Goal: Contribute content: Add original content to the website for others to see

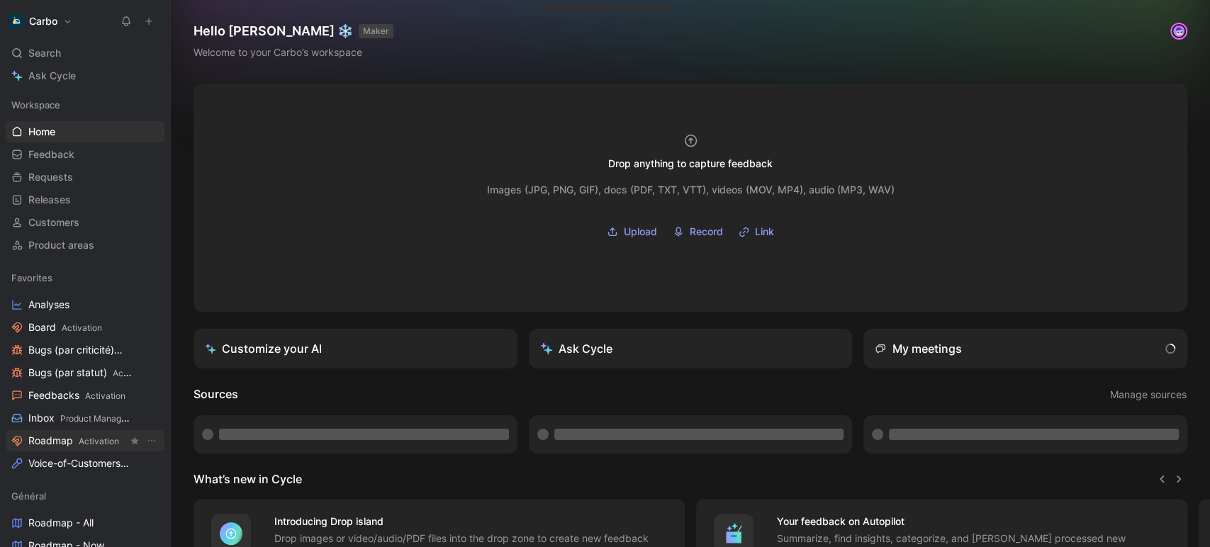
click at [79, 439] on span "Activation" at bounding box center [99, 441] width 40 height 11
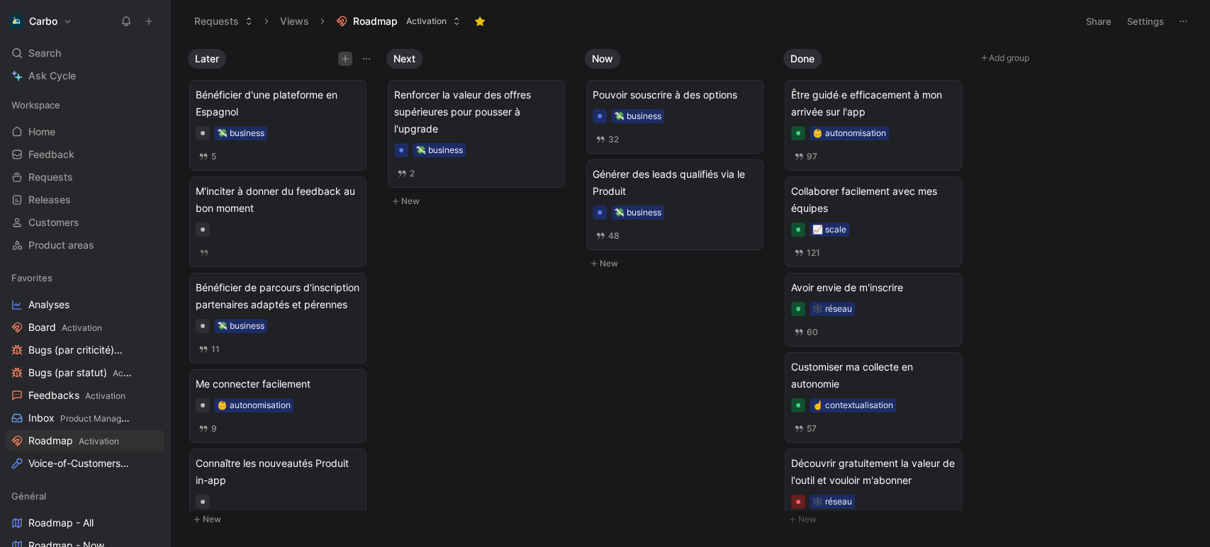
click at [341, 61] on icon "button" at bounding box center [345, 59] width 9 height 9
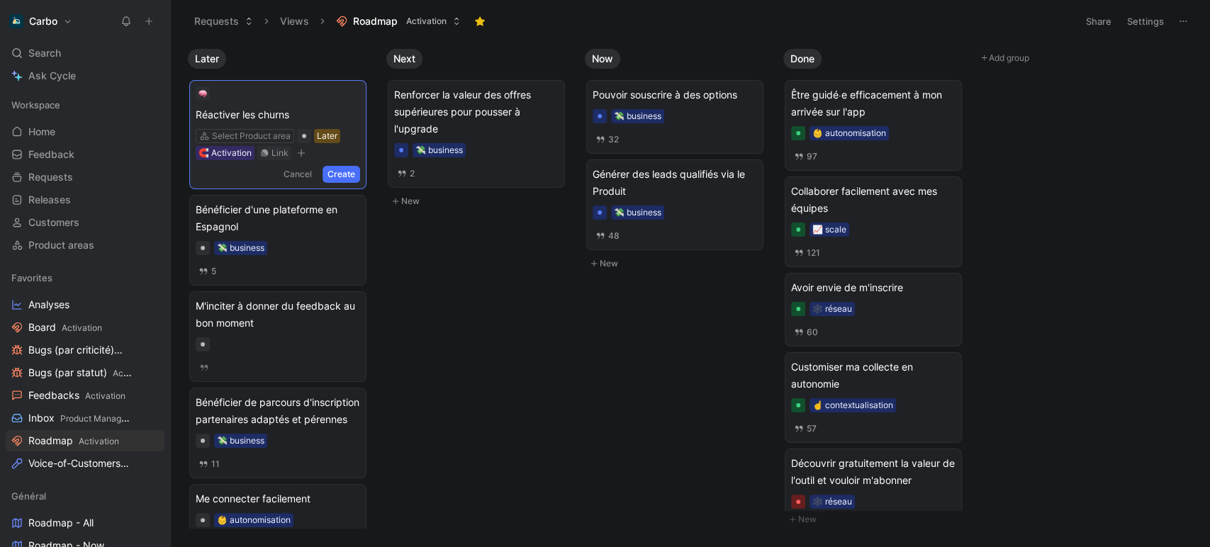
click at [337, 174] on button "Create" at bounding box center [341, 174] width 38 height 17
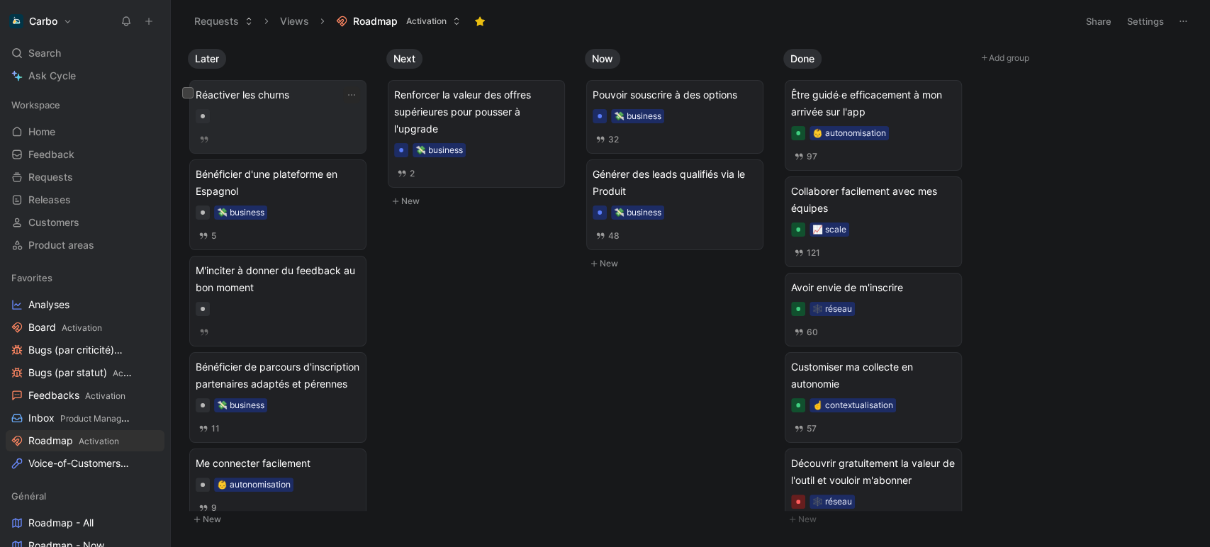
click at [288, 118] on div at bounding box center [278, 116] width 164 height 14
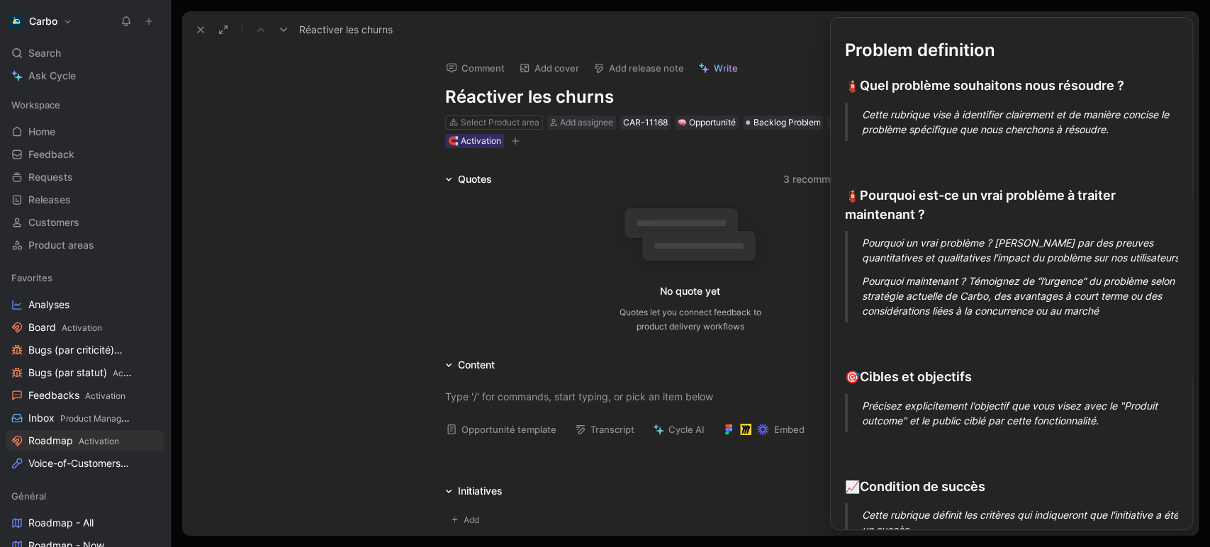
click at [485, 433] on button "Opportunité template" at bounding box center [500, 429] width 123 height 20
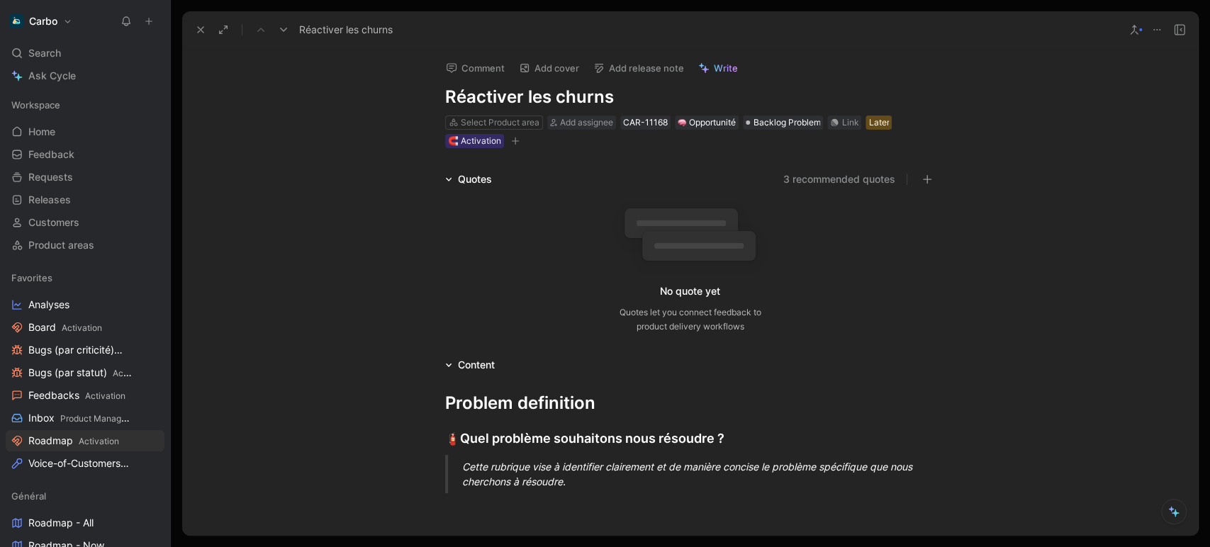
click at [504, 473] on div "Cette rubrique vise à identifier clairement et de manière concise le problème s…" at bounding box center [707, 474] width 490 height 30
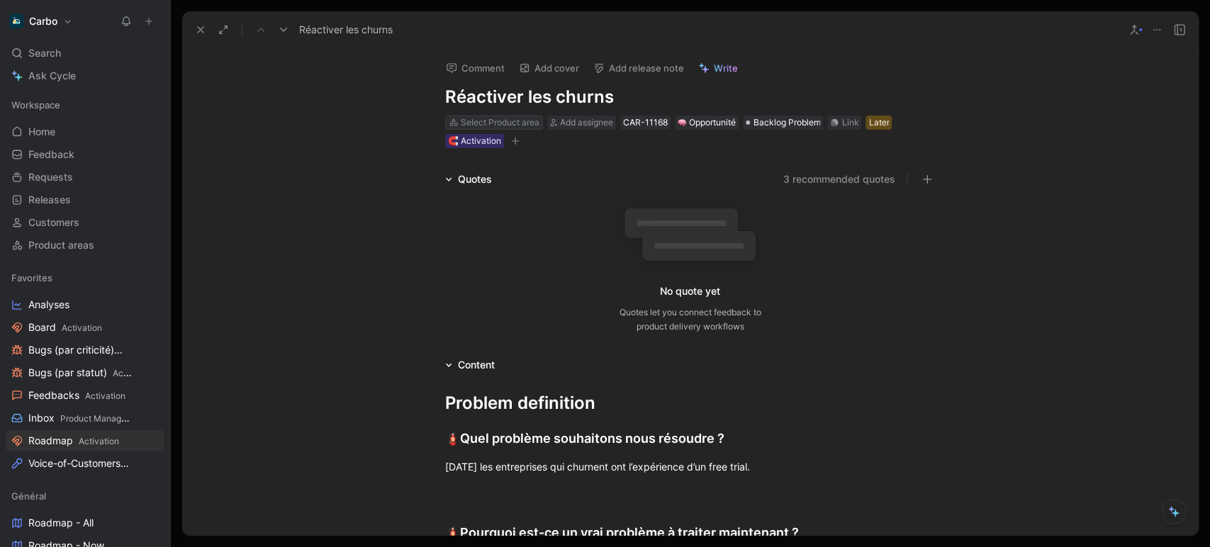
click at [501, 123] on div "Select Product area" at bounding box center [500, 123] width 79 height 14
click at [569, 131] on div "Select Product area Add assignee CAR-11168 Opportunité Backlog Problem Link Lat…" at bounding box center [690, 131] width 493 height 35
click at [563, 119] on span "Add assignee" at bounding box center [586, 122] width 53 height 11
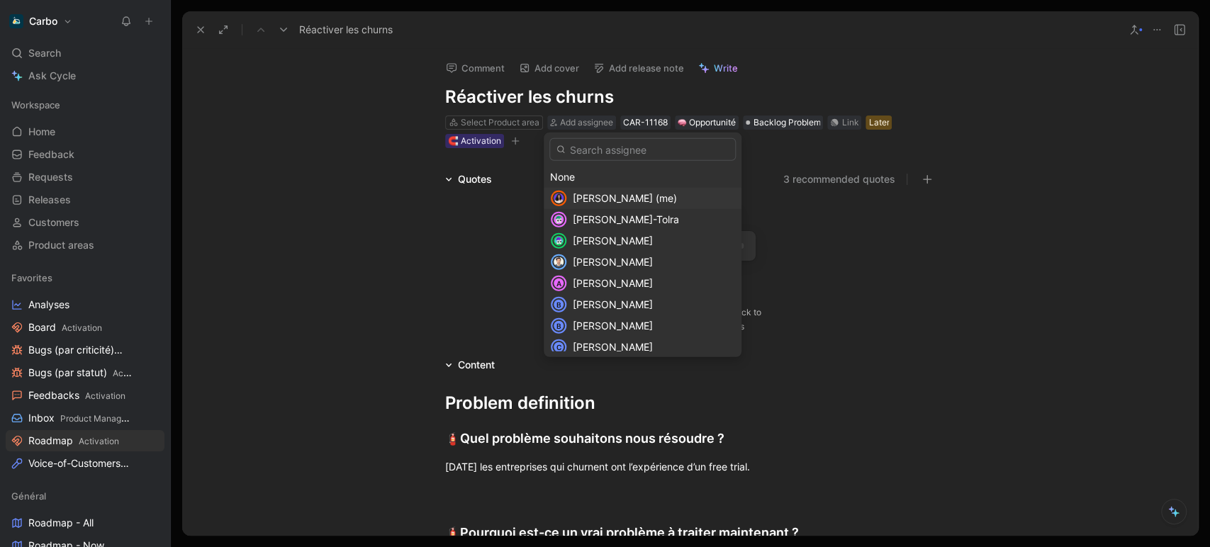
click at [624, 197] on span "[PERSON_NAME] (me)" at bounding box center [625, 198] width 104 height 12
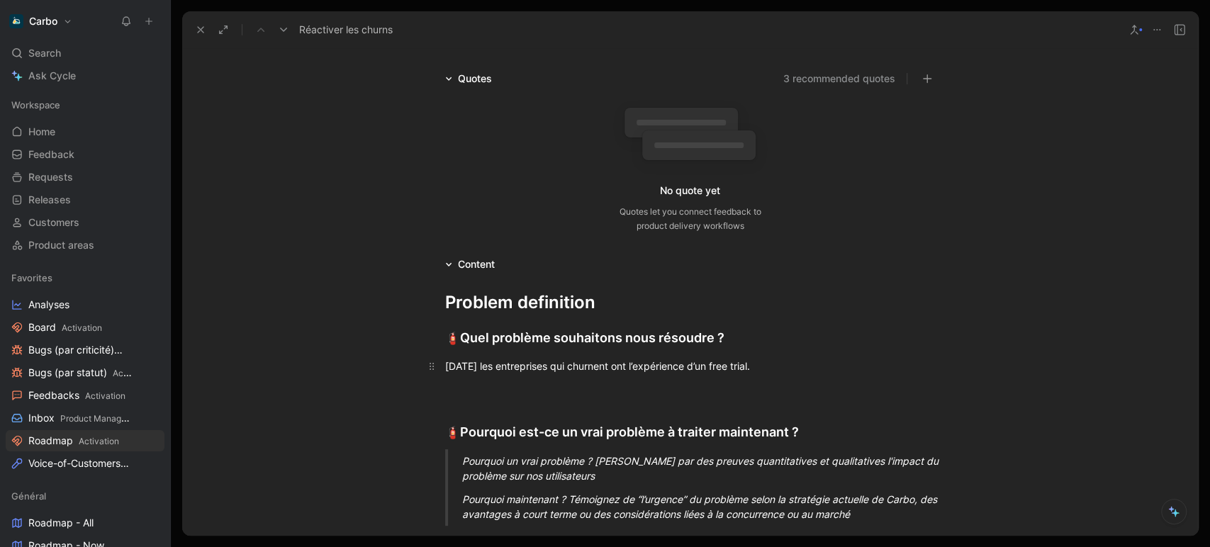
scroll to position [101, 0]
click at [794, 368] on div "[DATE] les entreprises qui churnent ont l’expérience d’un free trial." at bounding box center [690, 365] width 490 height 15
click at [651, 364] on div "[DATE] les entreprises qui churnent ont l’expérience d’un free trial." at bounding box center [690, 365] width 490 height 15
click at [805, 356] on p "[DATE] les entreprises qui churnent ont l’expérience d’un free trial." at bounding box center [690, 365] width 544 height 23
click at [500, 364] on div "[DATE] les entreprises qui churnent ont l’expérience d’un free trial, alors que…" at bounding box center [690, 365] width 490 height 15
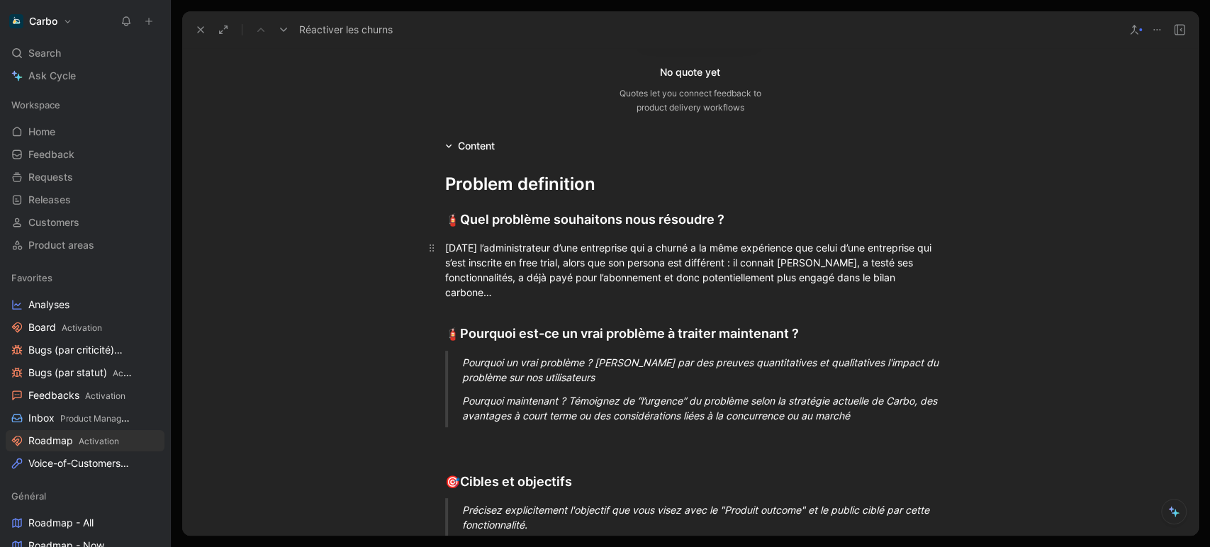
scroll to position [228, 0]
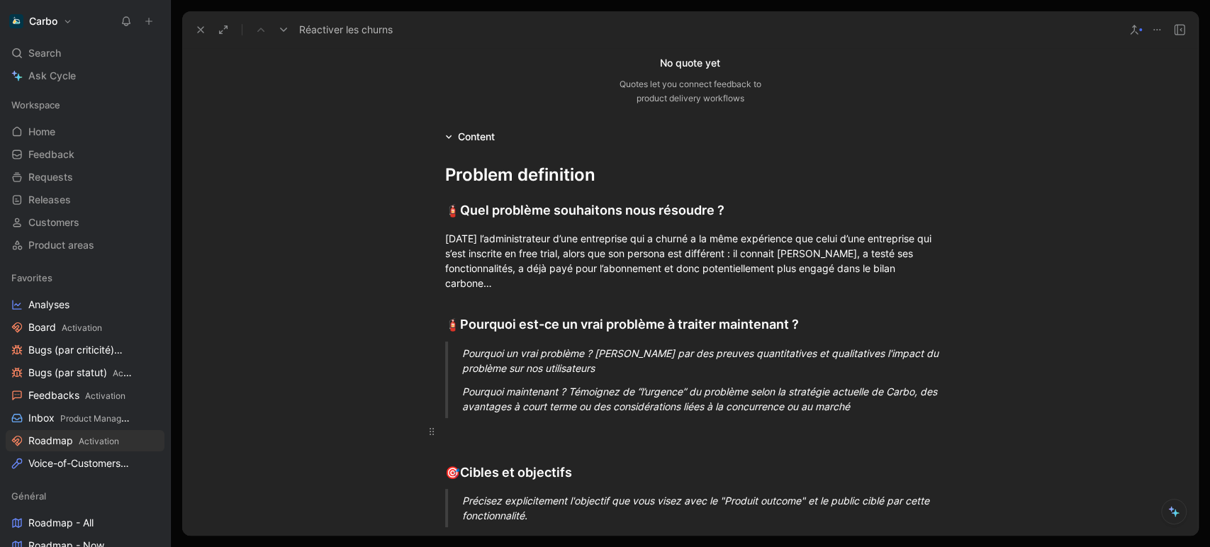
click at [532, 436] on div at bounding box center [690, 431] width 490 height 15
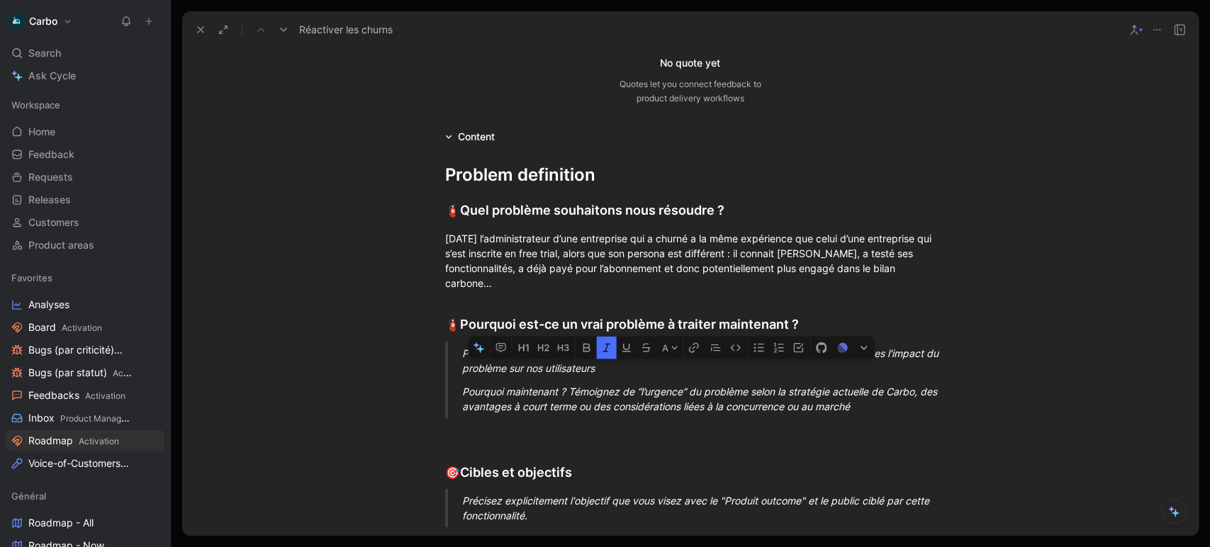
drag, startPoint x: 550, startPoint y: 371, endPoint x: 452, endPoint y: 359, distance: 98.4
click at [452, 359] on blockquote "Pourquoi un vrai problème ? [PERSON_NAME] par des preuves quantitatives et qual…" at bounding box center [690, 380] width 544 height 77
click at [585, 389] on em "Pourquoi maintenant ? Témoignez de “l’urgence” du problème selon la stratégie a…" at bounding box center [701, 398] width 478 height 27
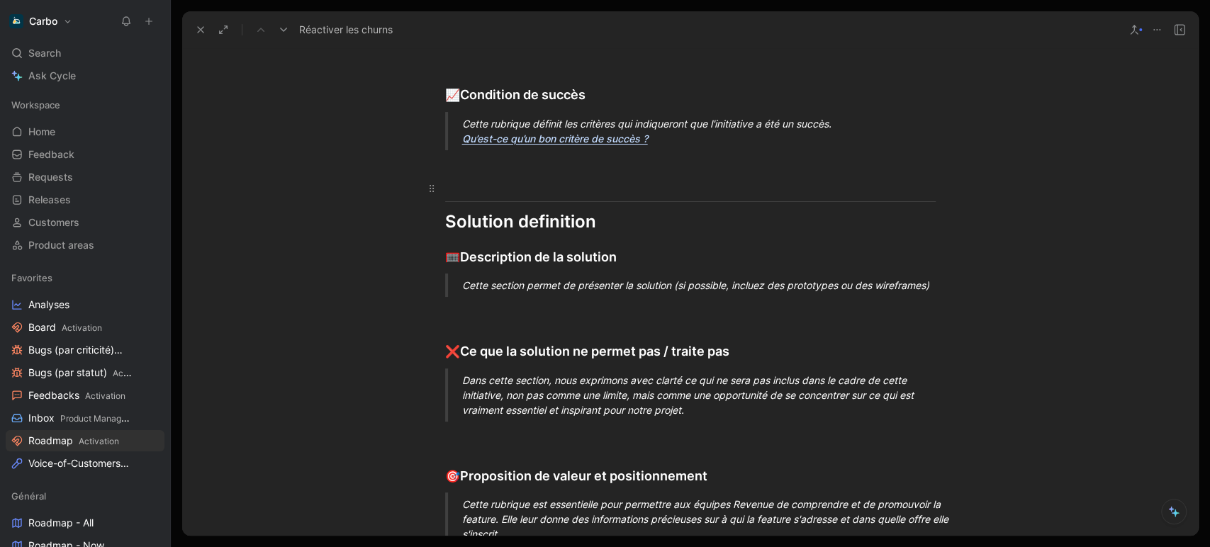
scroll to position [719, 0]
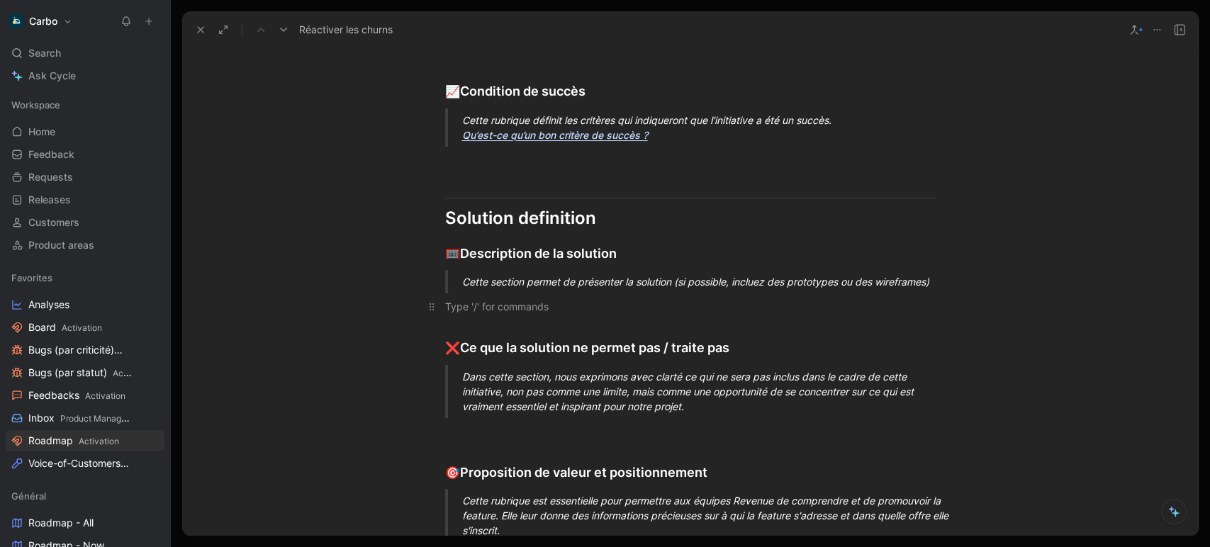
click at [519, 310] on div at bounding box center [690, 306] width 490 height 15
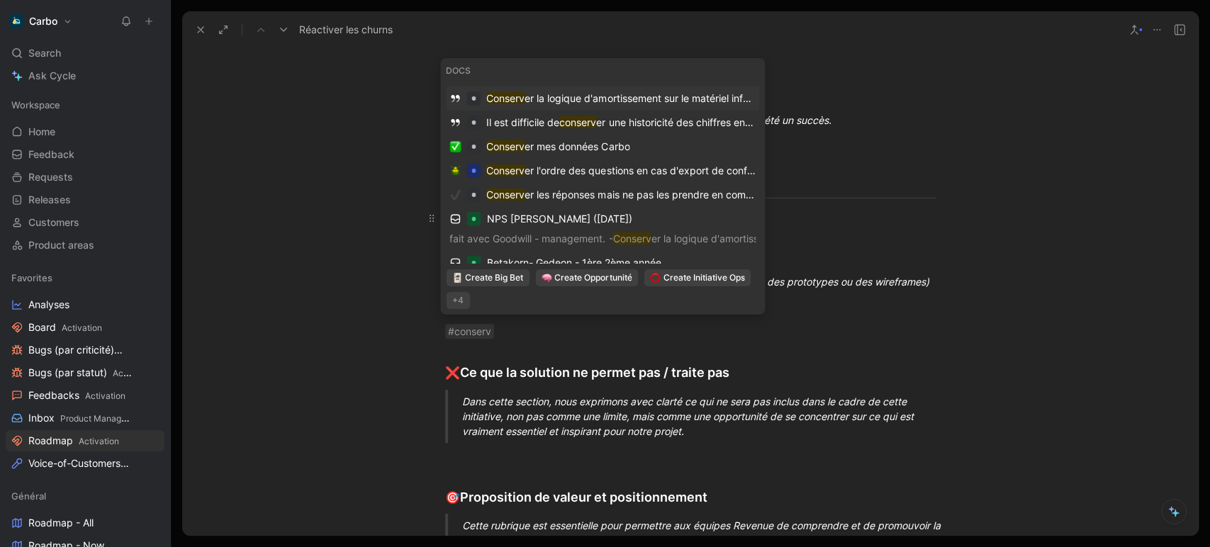
click at [527, 146] on span "er mes données Carbo" at bounding box center [576, 146] width 105 height 12
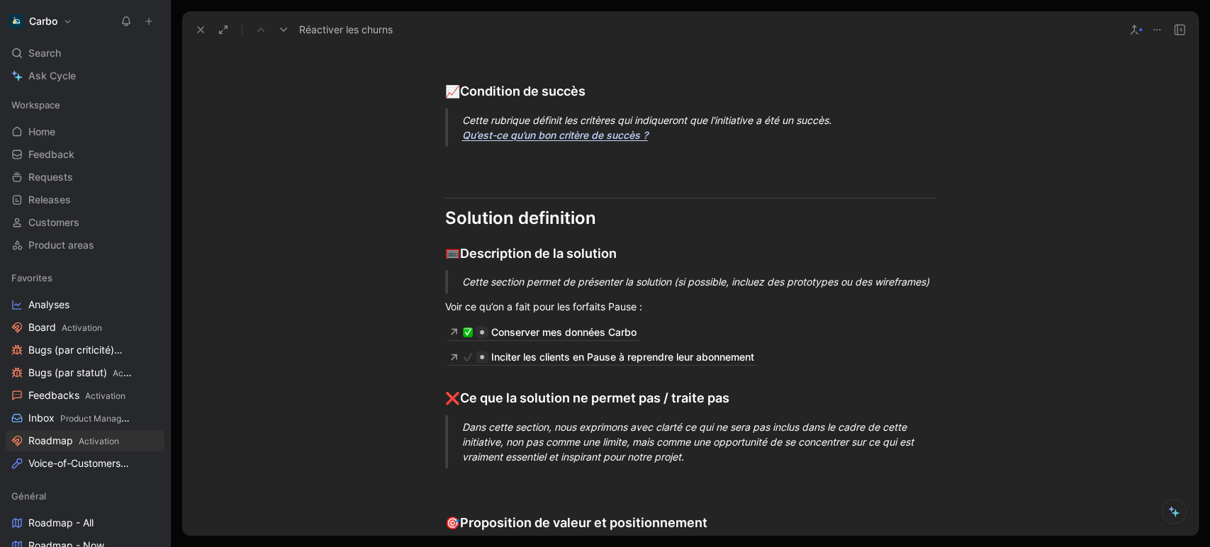
click at [580, 281] on div "Cette section permet de présenter la solution (si possible, incluez des prototy…" at bounding box center [707, 281] width 490 height 15
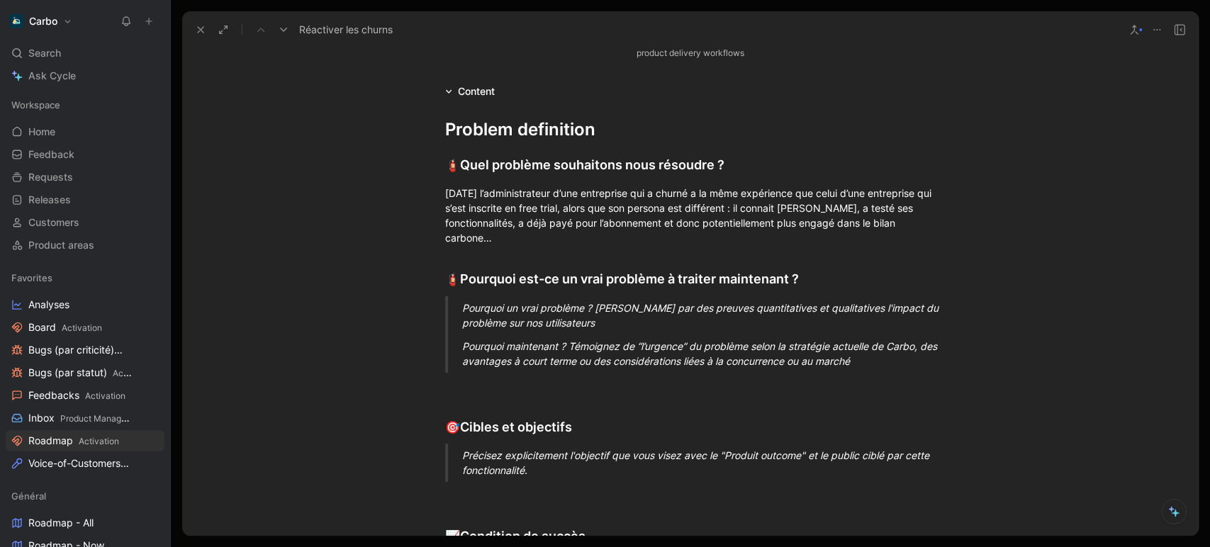
scroll to position [271, 0]
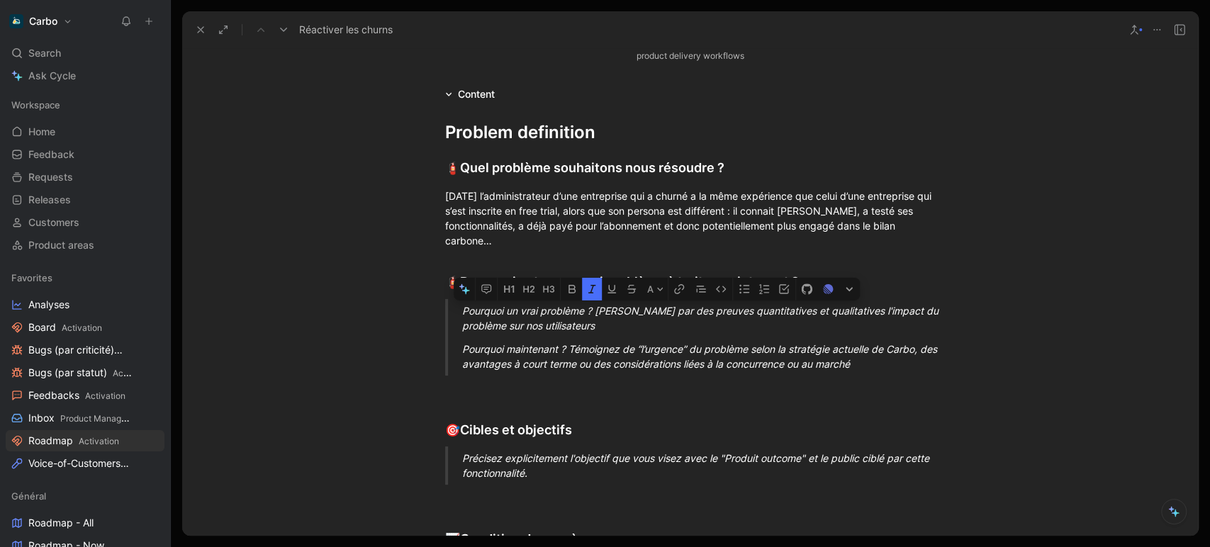
drag, startPoint x: 860, startPoint y: 369, endPoint x: 459, endPoint y: 310, distance: 405.4
click at [459, 310] on blockquote "Pourquoi un vrai problème ? [PERSON_NAME] par des preuves quantitatives et qual…" at bounding box center [690, 337] width 544 height 77
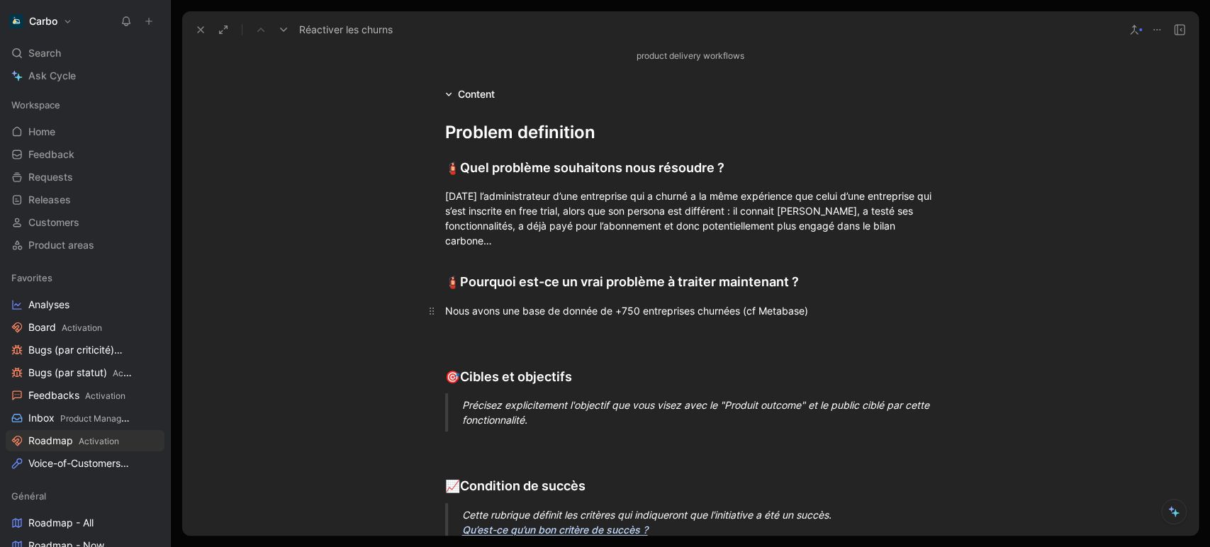
click at [766, 310] on div "Nous avons une base de donnée de +750 entreprises churnées (cf Metabase)" at bounding box center [690, 310] width 490 height 15
click at [804, 287] on icon "button" at bounding box center [802, 286] width 6 height 6
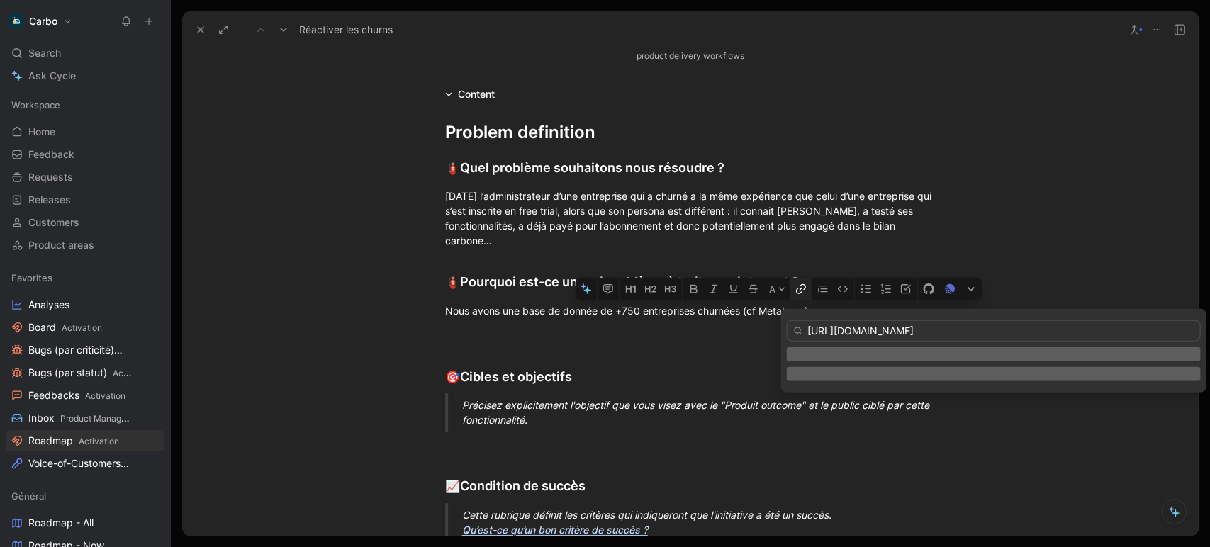
scroll to position [0, 93]
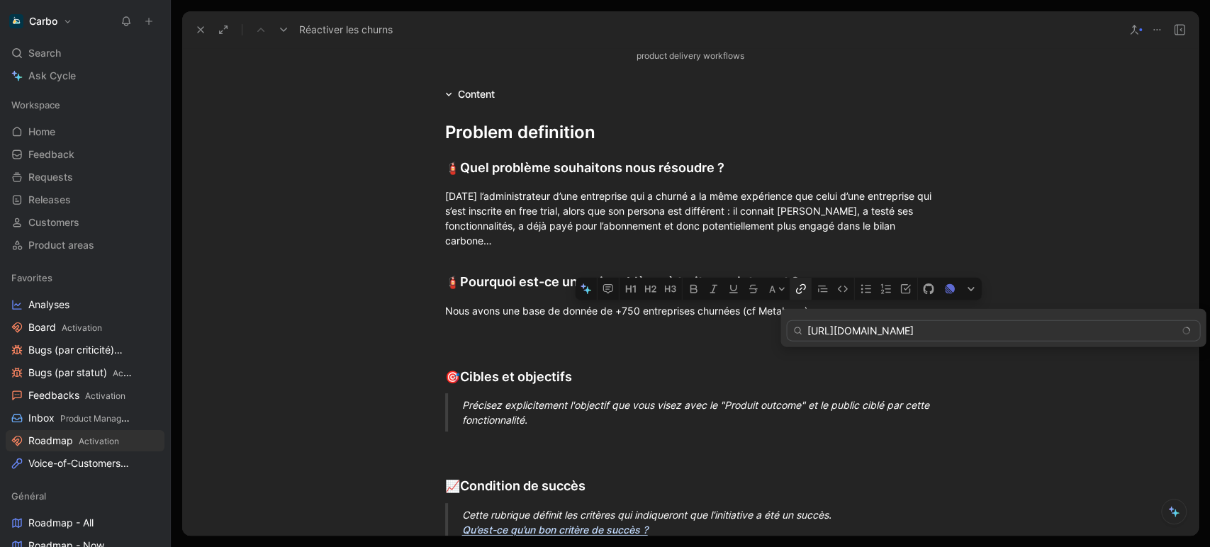
type input "[URL][DOMAIN_NAME]"
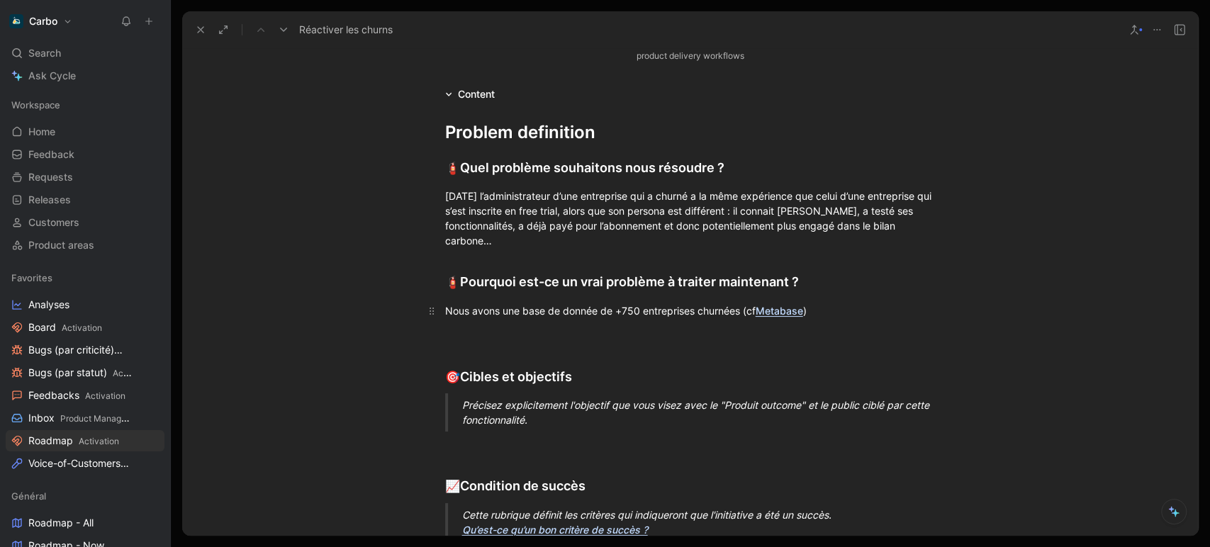
click at [843, 311] on div "Nous avons une base de donnée de +750 entreprises churnées (cf Metabase )" at bounding box center [690, 310] width 490 height 15
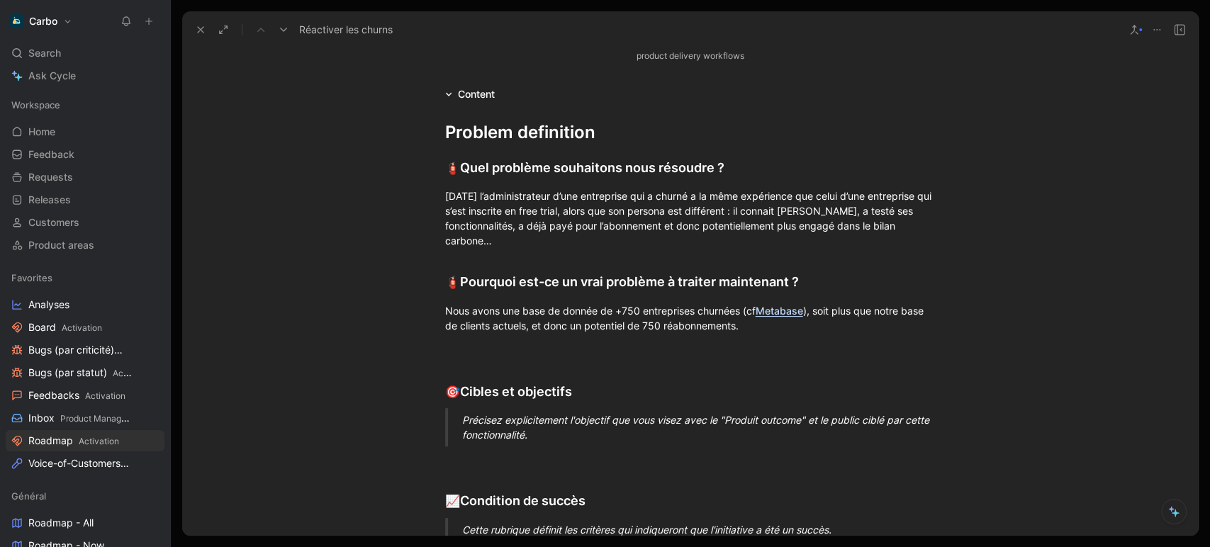
click at [493, 429] on div "Précisez explicitement l'objectif que vous visez avec le "Produit outcome" et l…" at bounding box center [707, 427] width 490 height 30
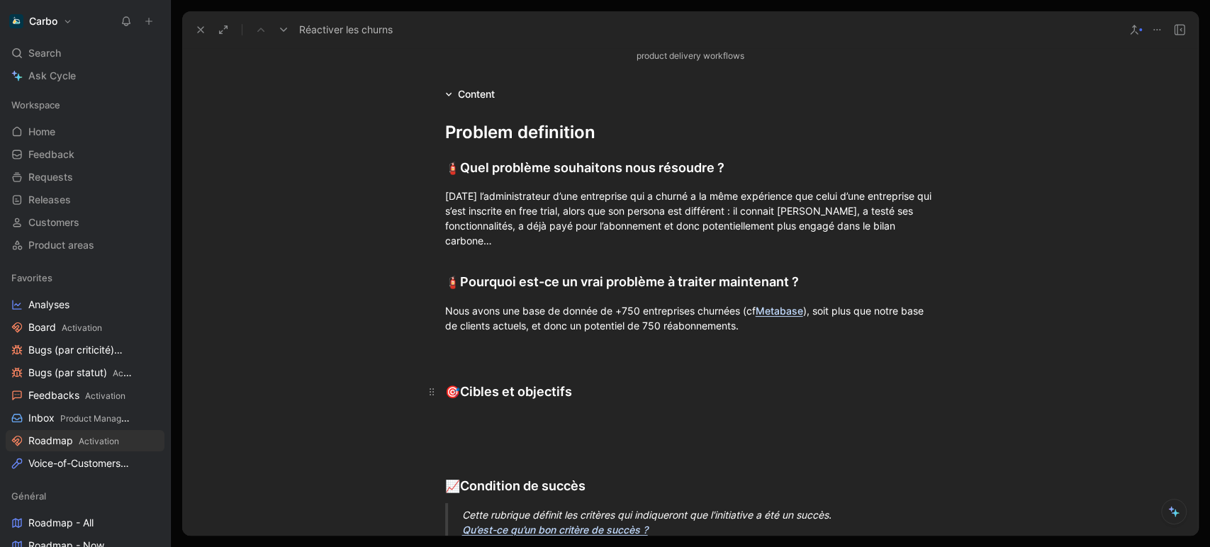
click at [475, 364] on h2 "🎯 Cibles et objectifs" at bounding box center [690, 386] width 544 height 44
click at [457, 350] on div at bounding box center [690, 350] width 490 height 15
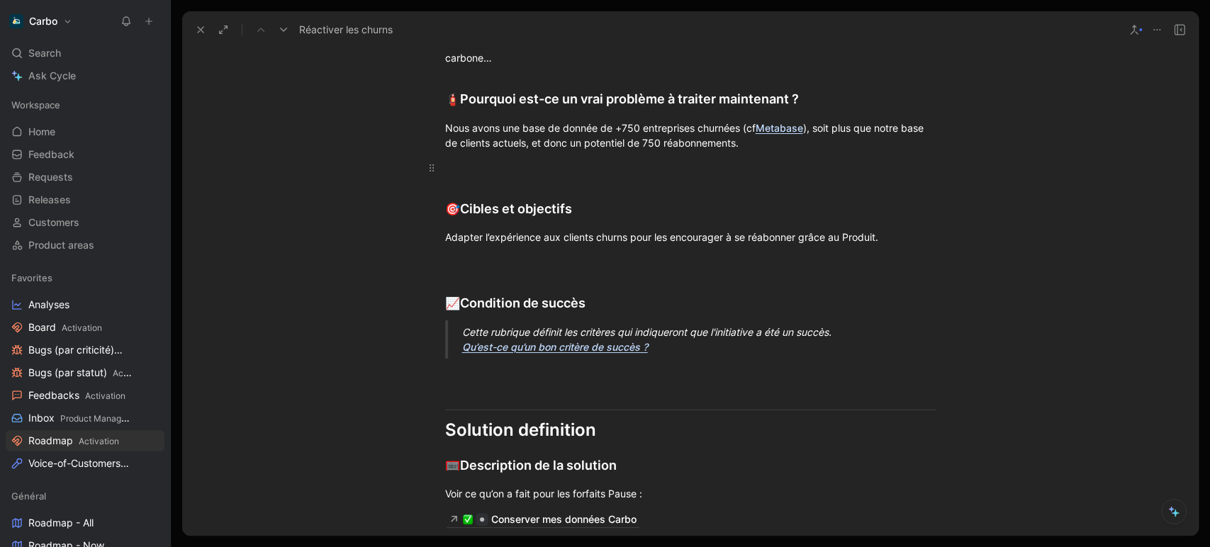
scroll to position [453, 0]
click at [686, 344] on div "Cette rubrique définit les critères qui indiqueront que l'initiative a été un s…" at bounding box center [707, 340] width 490 height 30
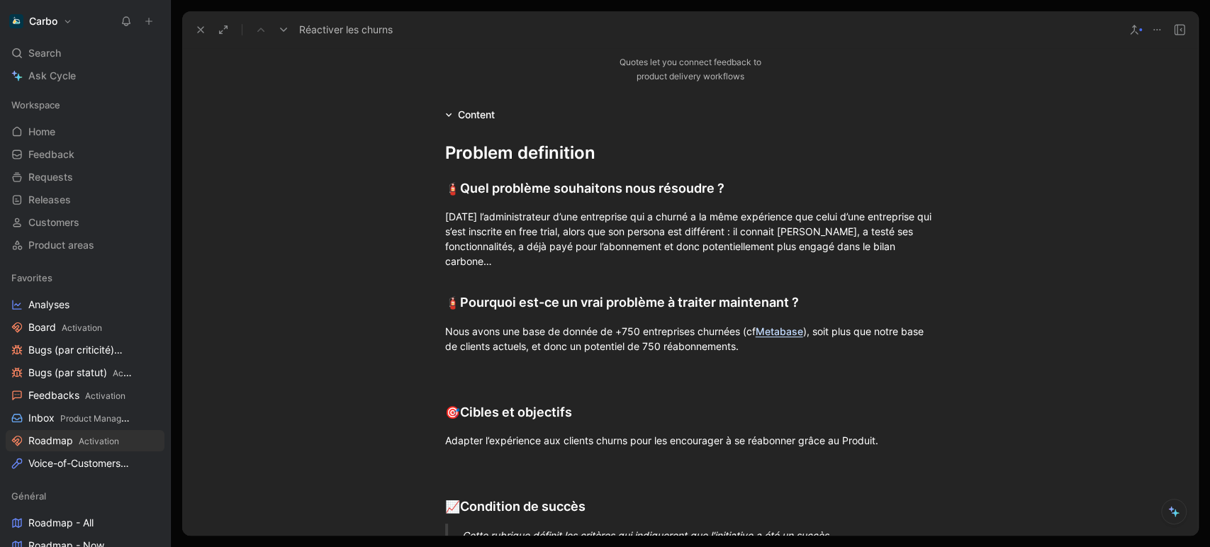
scroll to position [0, 0]
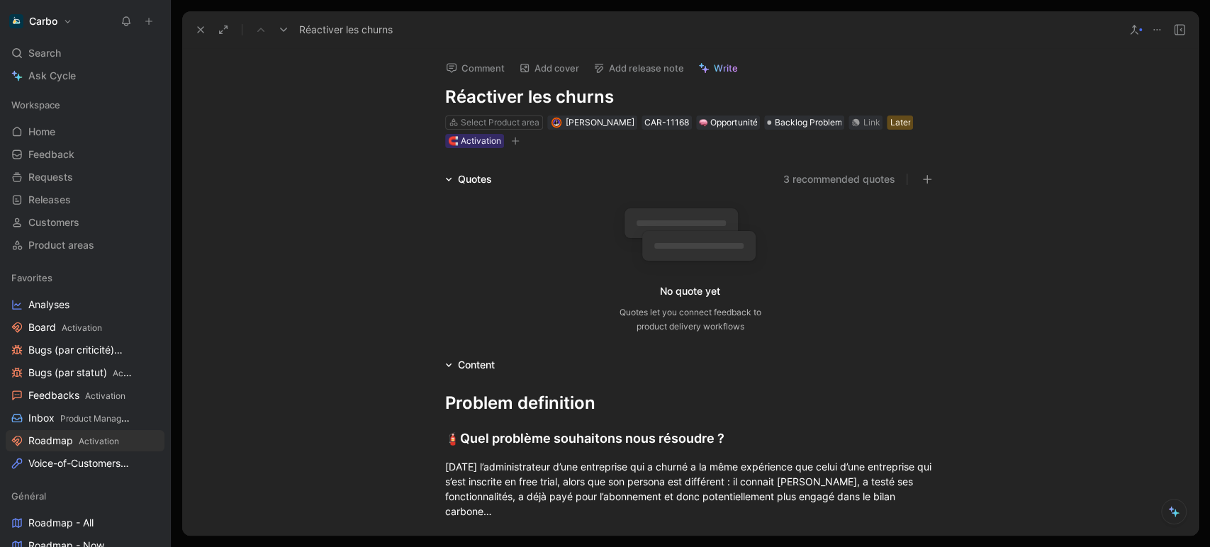
click at [736, 89] on h1 "Réactiver les churns" at bounding box center [690, 97] width 490 height 23
click at [551, 89] on h1 "Réactiver les churns grâce au Produit" at bounding box center [690, 97] width 490 height 23
click at [244, 263] on div "Quotes 3 recommended quotes No quote yet Quotes let you connect feedback to pro…" at bounding box center [689, 255] width 1015 height 169
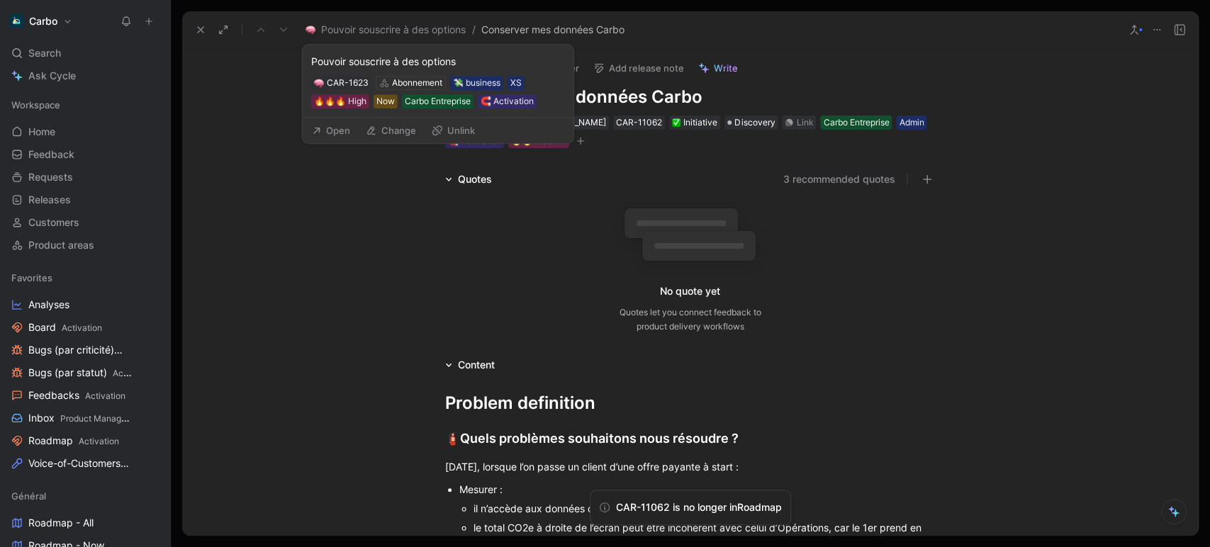
click at [338, 125] on button "Open" at bounding box center [330, 130] width 51 height 20
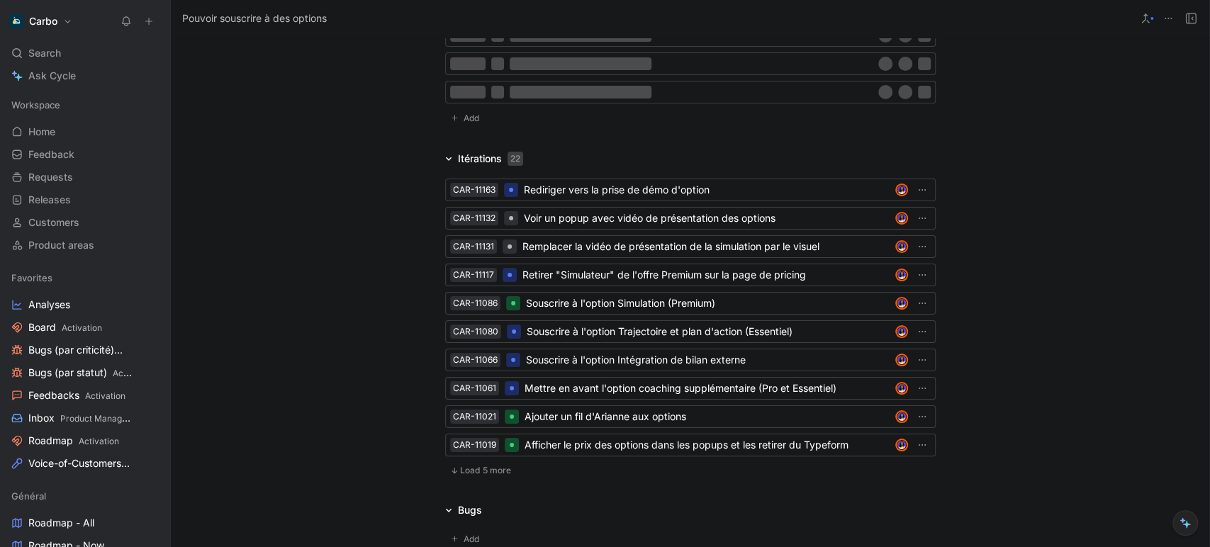
scroll to position [3591, 0]
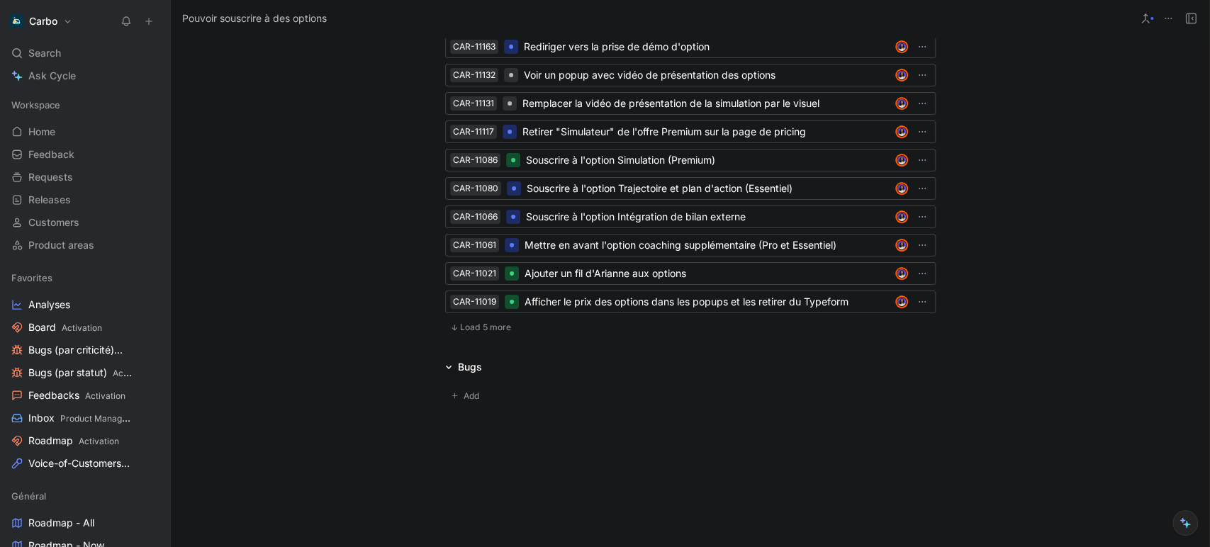
click at [474, 330] on span "Load 5 more" at bounding box center [485, 327] width 51 height 11
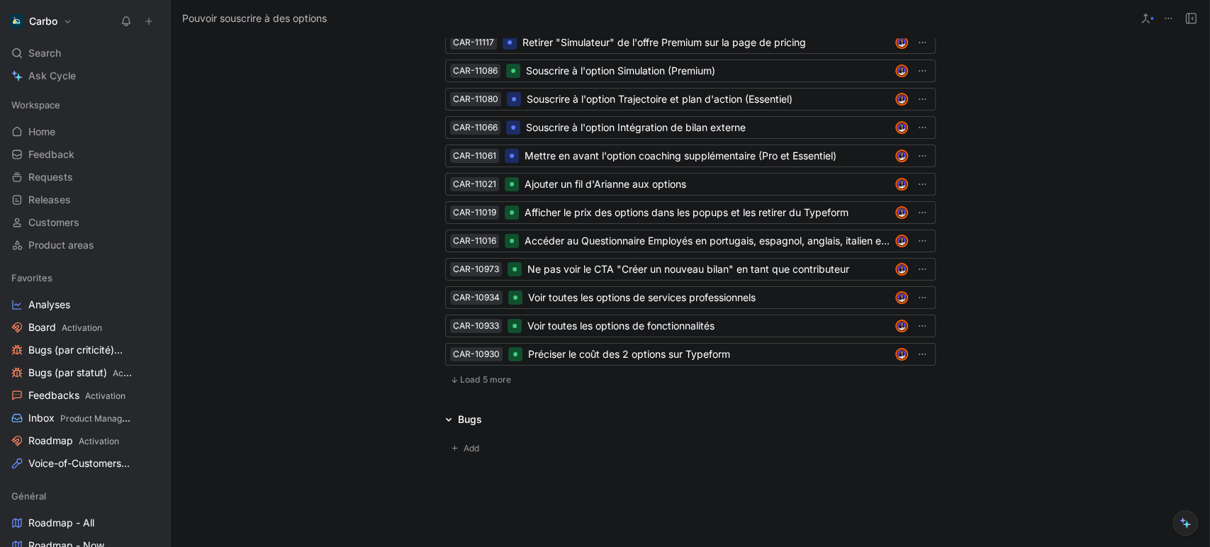
scroll to position [3728, 0]
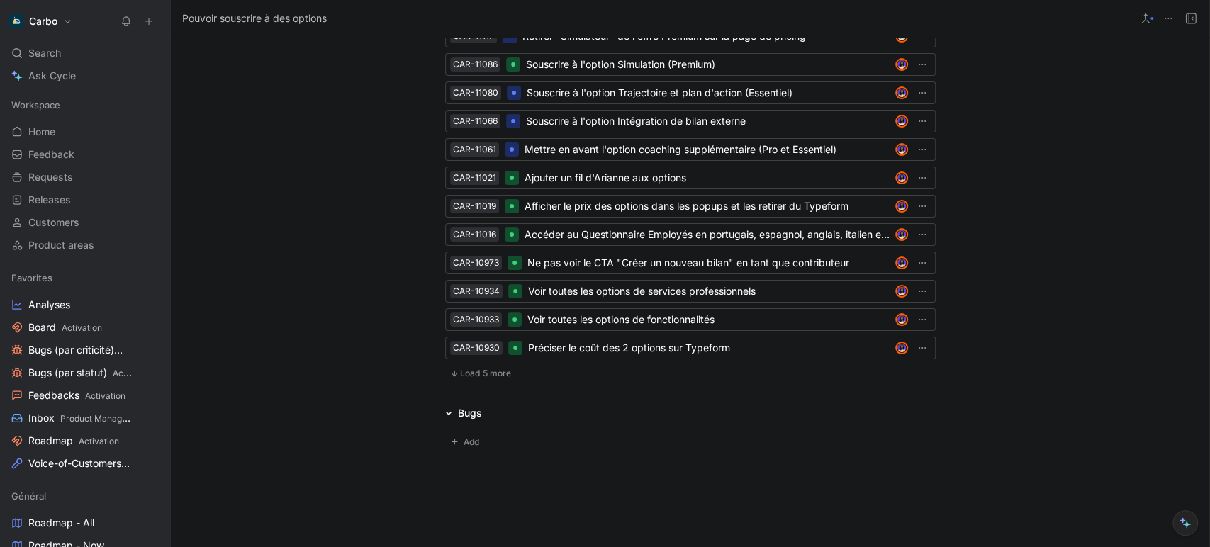
click at [461, 382] on button "Load 5 more" at bounding box center [480, 373] width 71 height 17
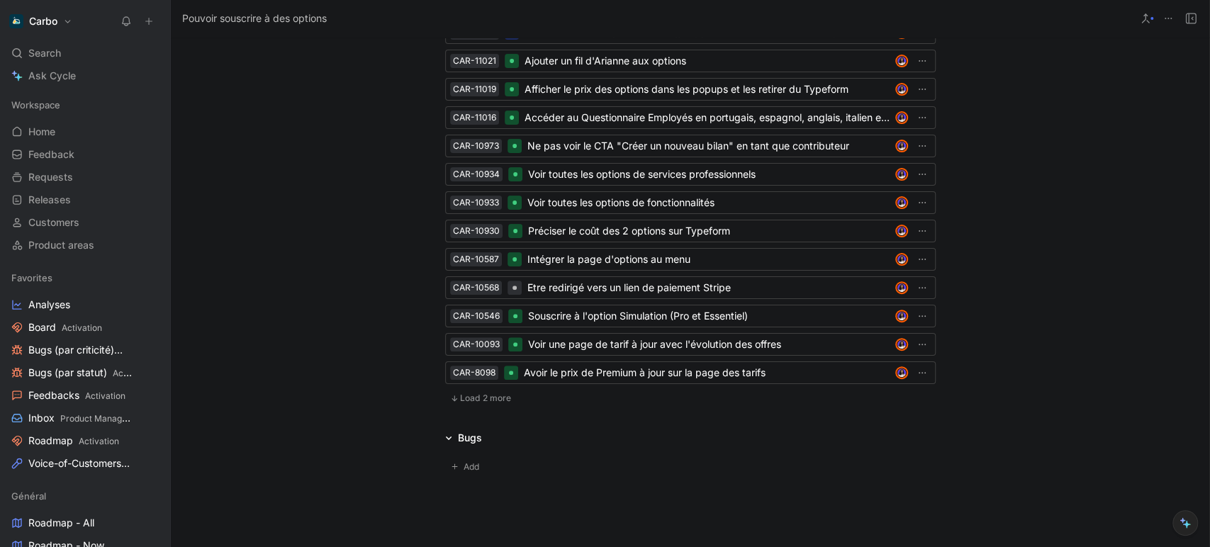
scroll to position [3849, 0]
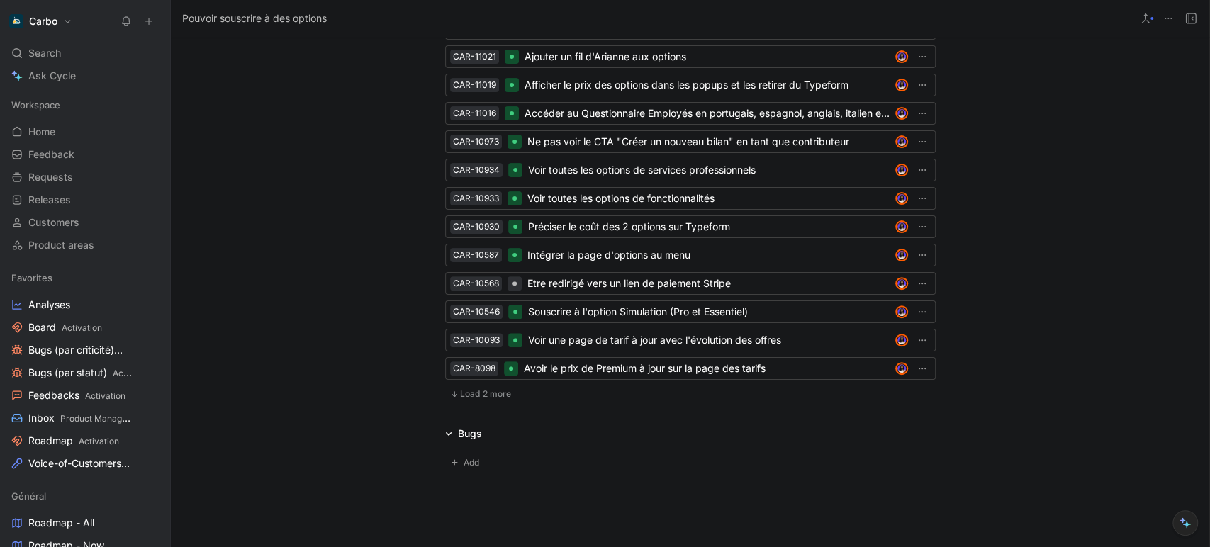
click at [490, 400] on span "Load 2 more" at bounding box center [485, 393] width 51 height 11
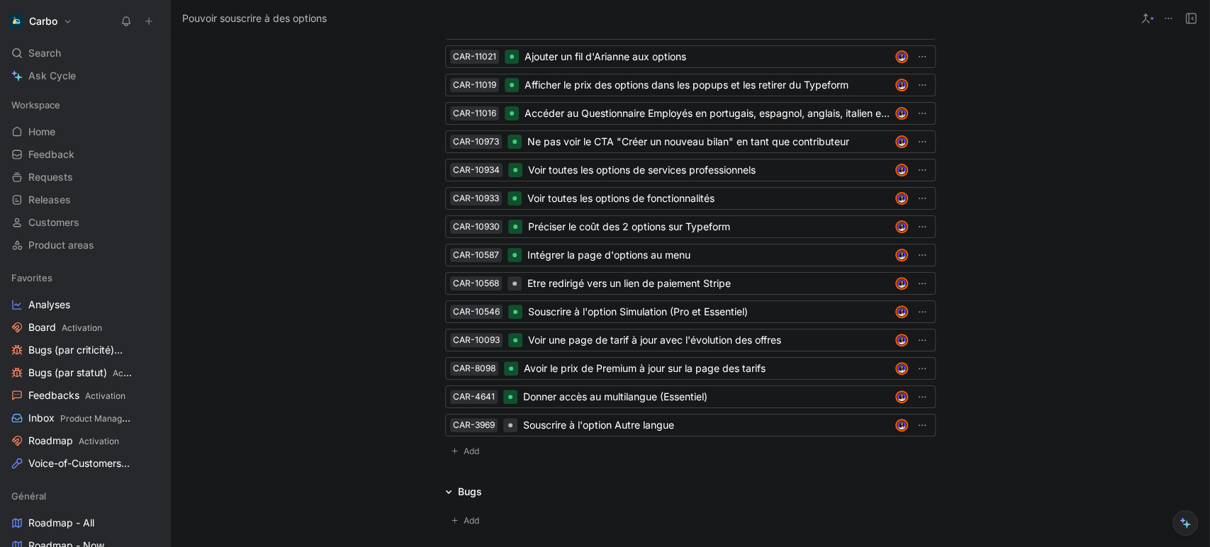
scroll to position [3890, 0]
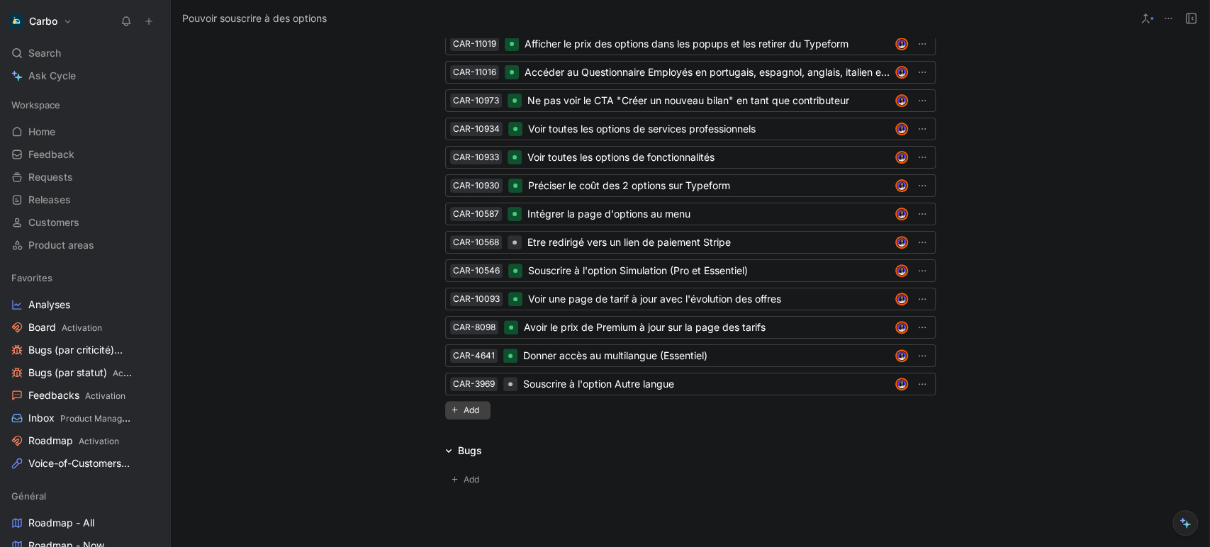
click at [474, 417] on span "Add" at bounding box center [473, 410] width 20 height 14
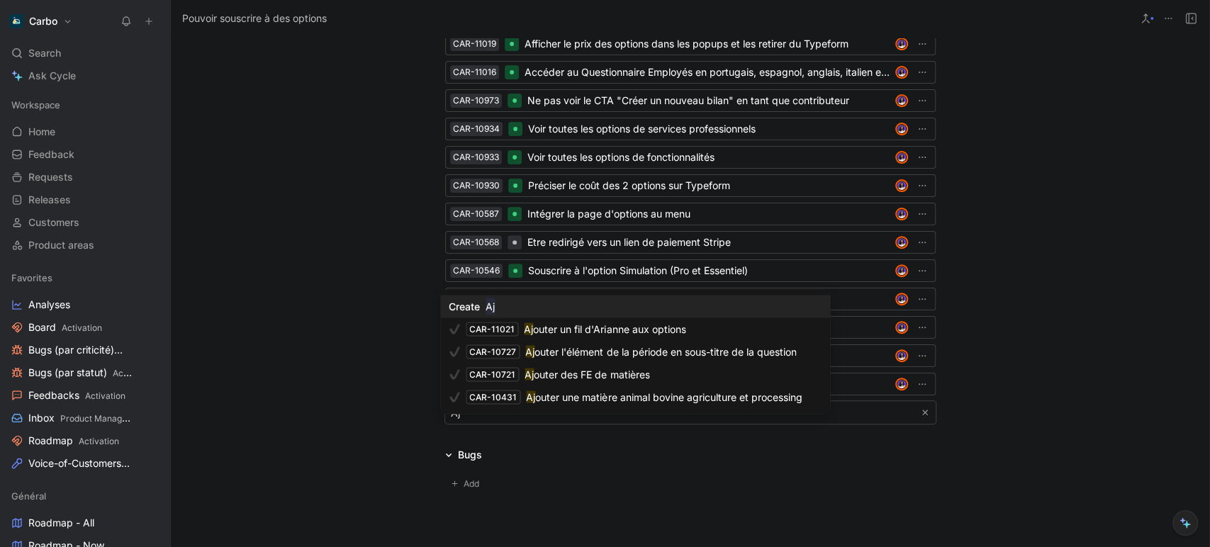
type input "A"
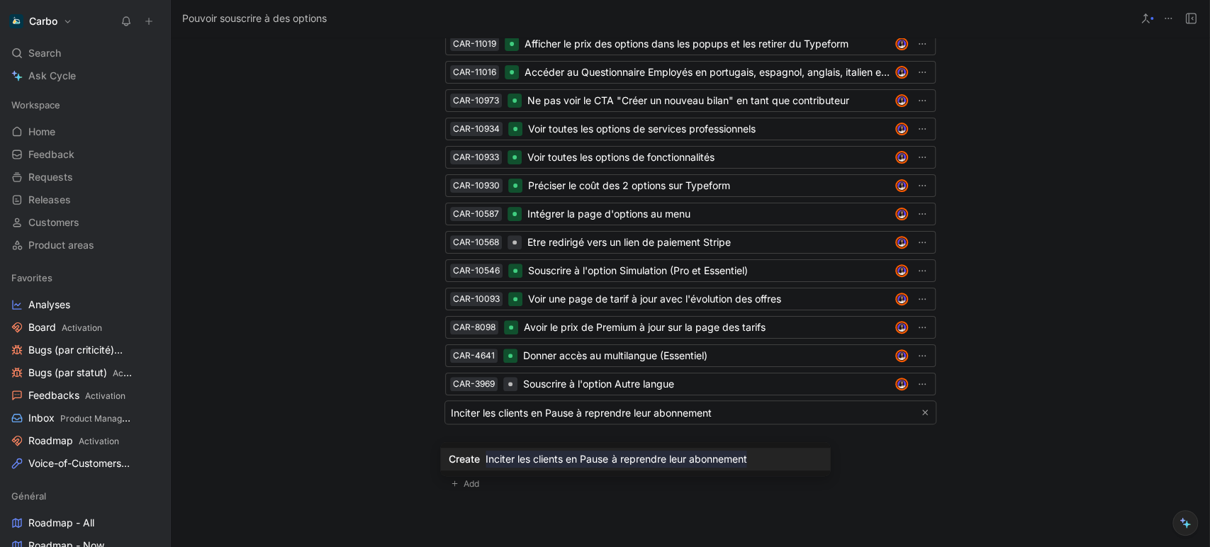
type input "Inciter les clients en Pause à reprendre leur abonnement"
click at [572, 460] on mark "Inciter les clients en Pause à reprendre leur abonnement" at bounding box center [615, 459] width 261 height 17
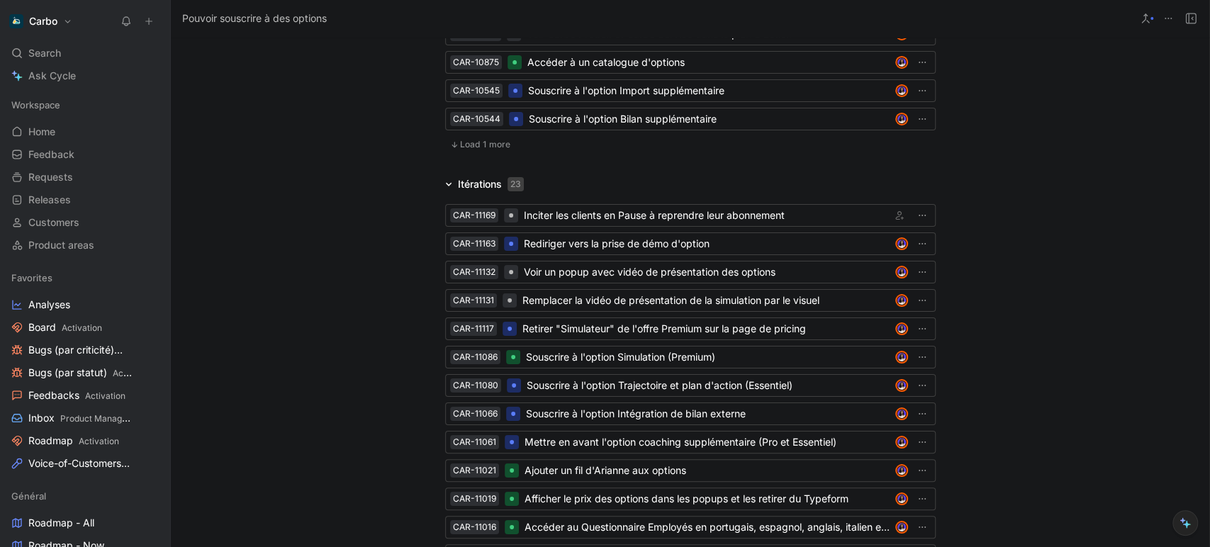
scroll to position [3454, 0]
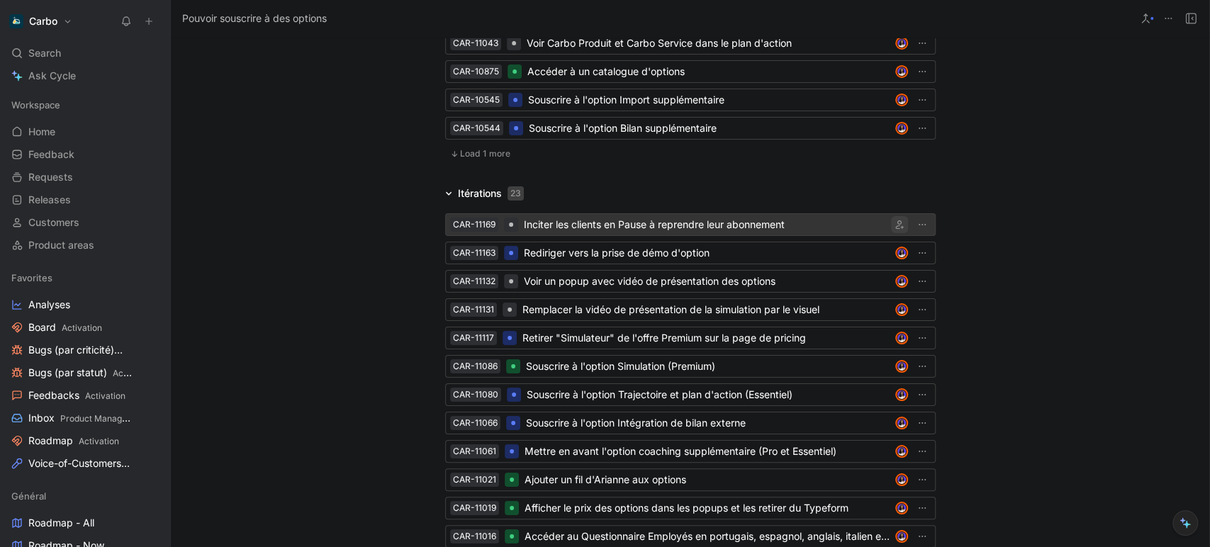
click at [896, 229] on icon "button" at bounding box center [899, 224] width 9 height 9
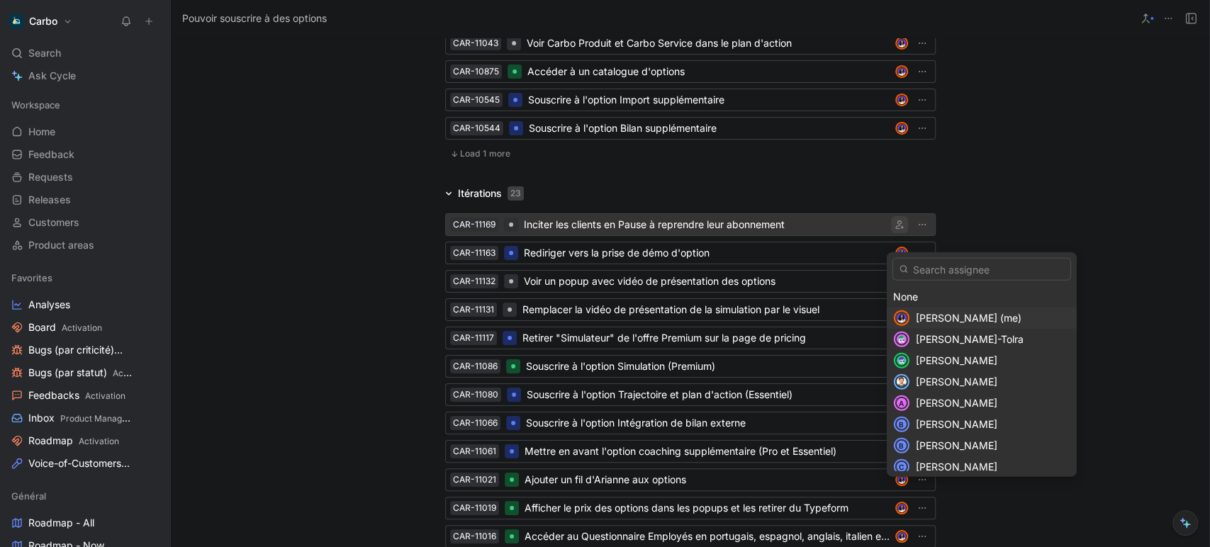
click at [930, 320] on span "[PERSON_NAME] (me)" at bounding box center [969, 318] width 106 height 12
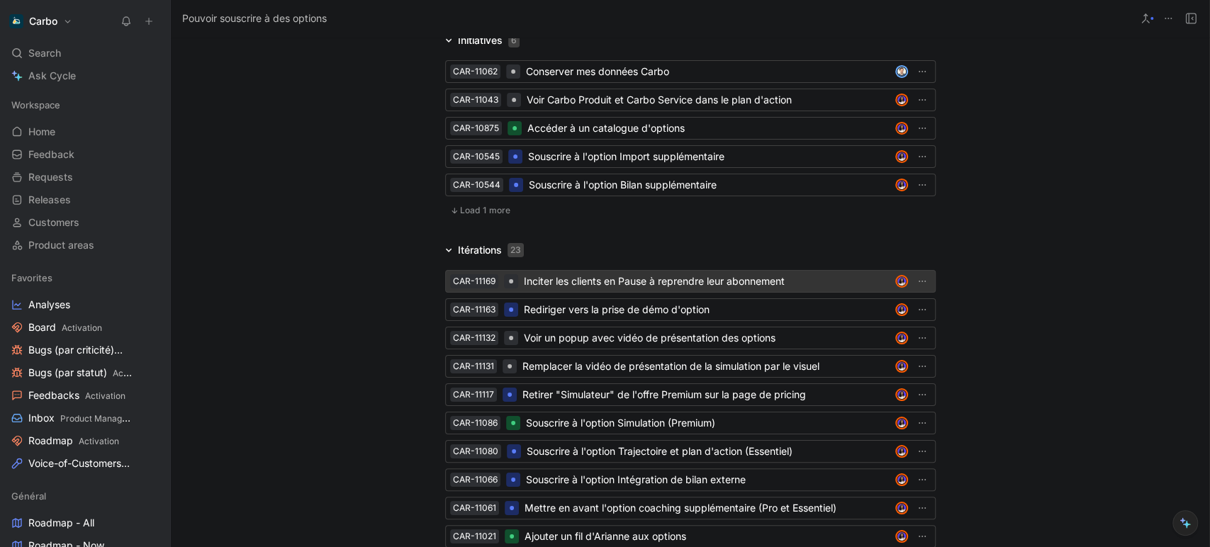
scroll to position [3391, 0]
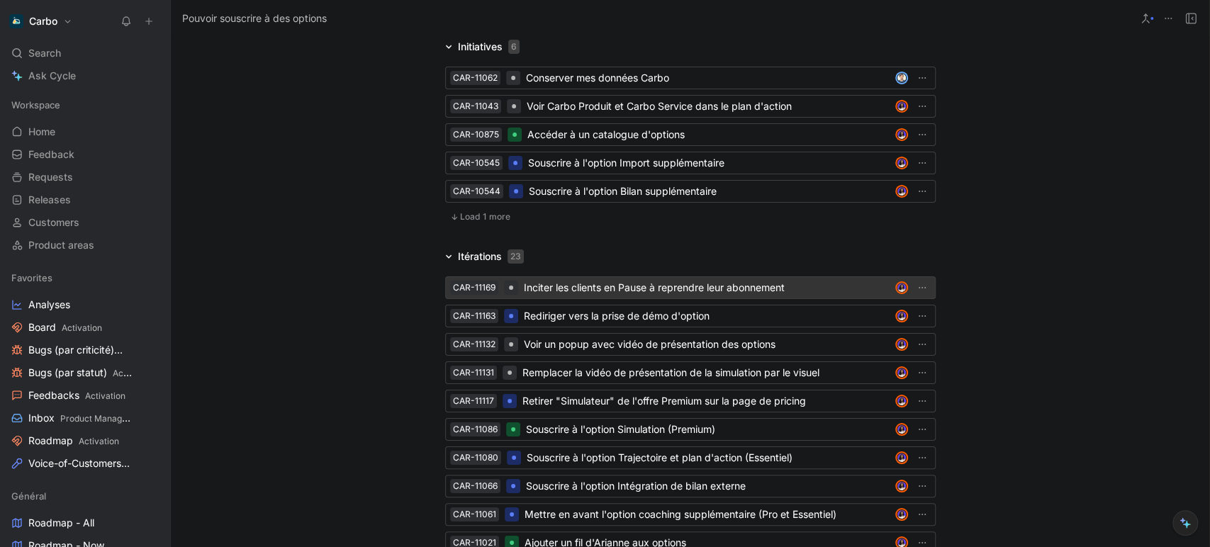
click at [592, 296] on div "Inciter les clients en Pause à reprendre leur abonnement" at bounding box center [707, 287] width 366 height 17
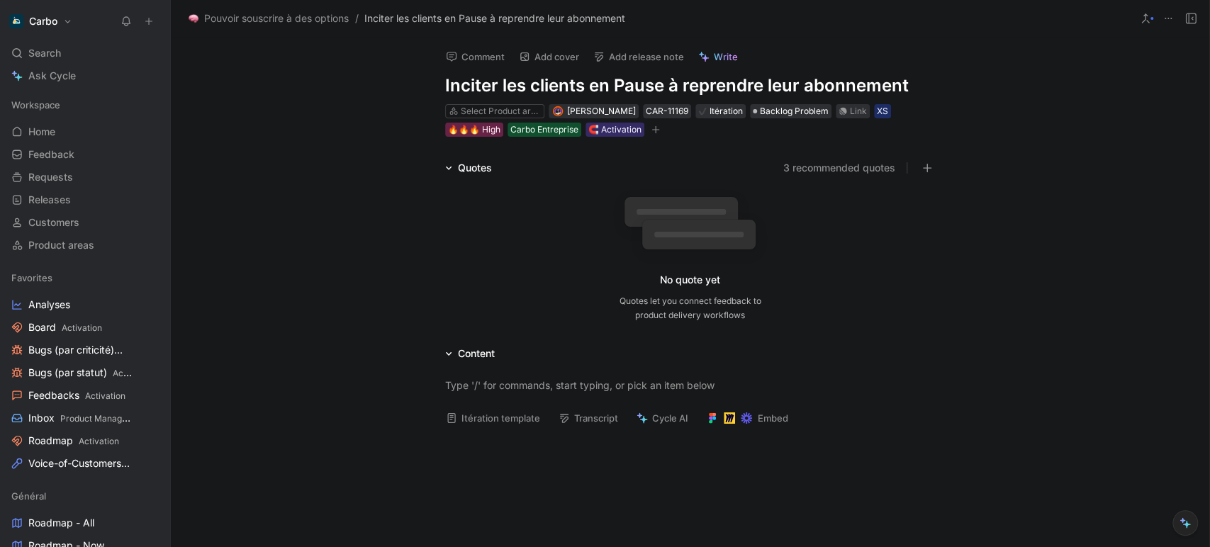
click at [482, 418] on button "Itération template" at bounding box center [492, 418] width 107 height 20
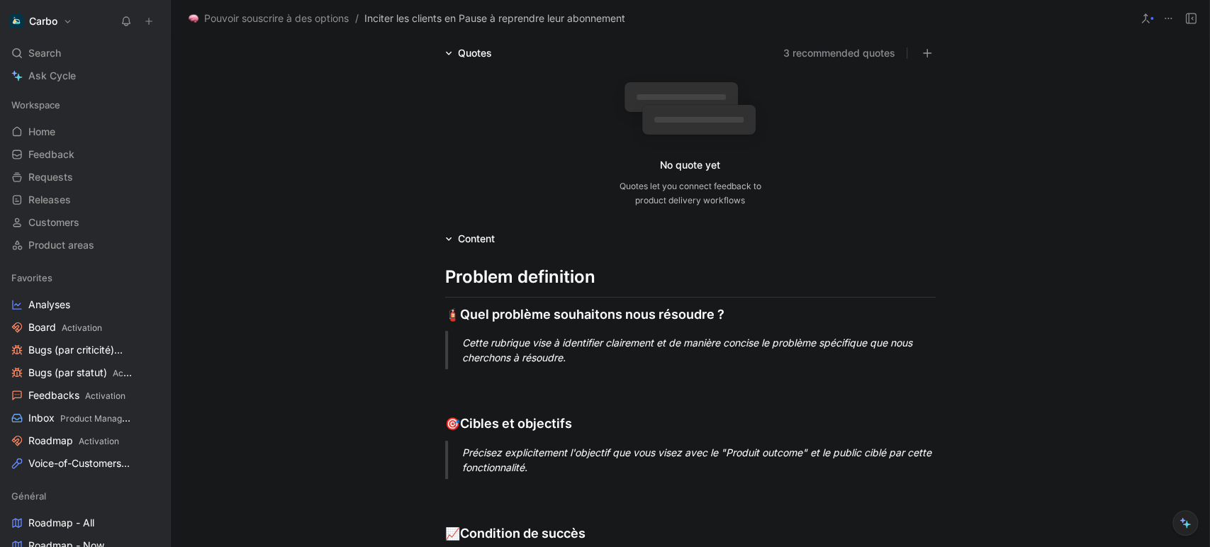
scroll to position [118, 0]
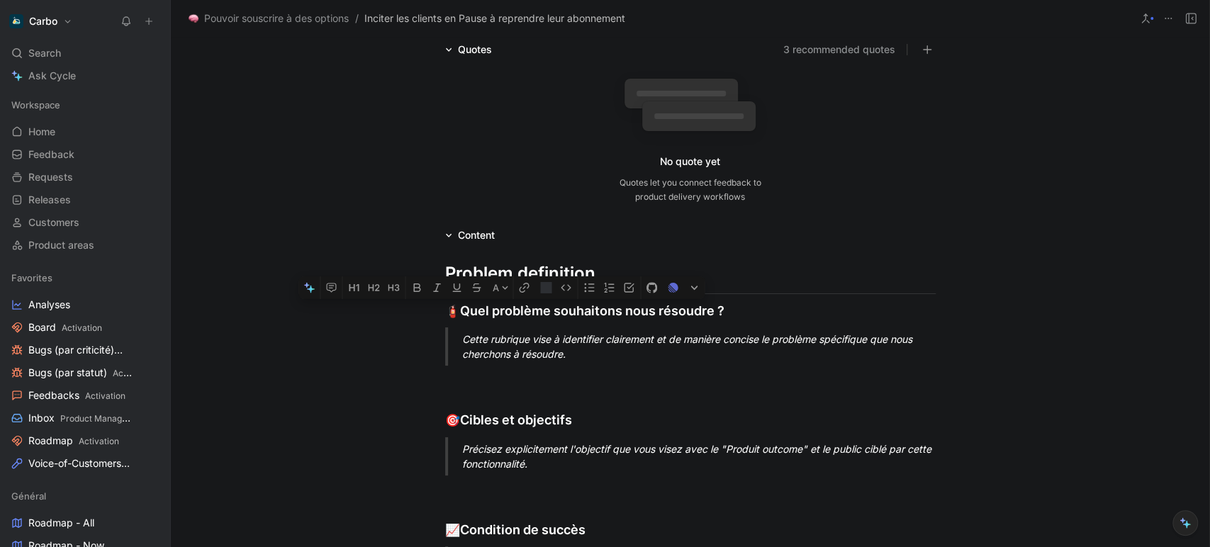
drag, startPoint x: 441, startPoint y: 313, endPoint x: 576, endPoint y: 364, distance: 144.0
click at [576, 364] on div "Problem definition 🧯 Quel problème souhaitons nous résoudre ? Cette rubrique vi…" at bounding box center [690, 543] width 1038 height 599
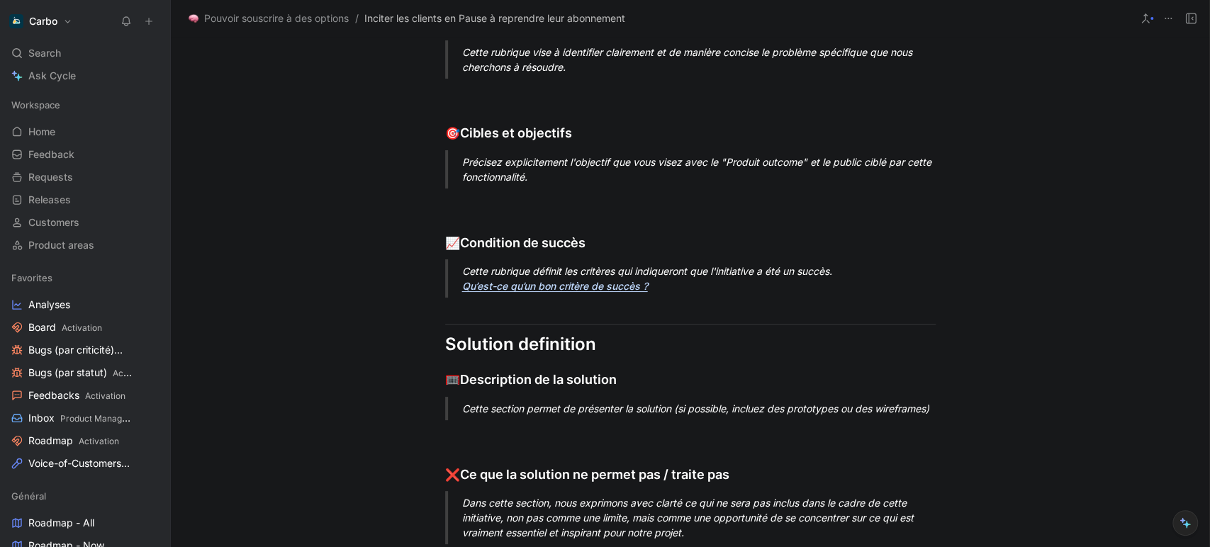
scroll to position [388, 0]
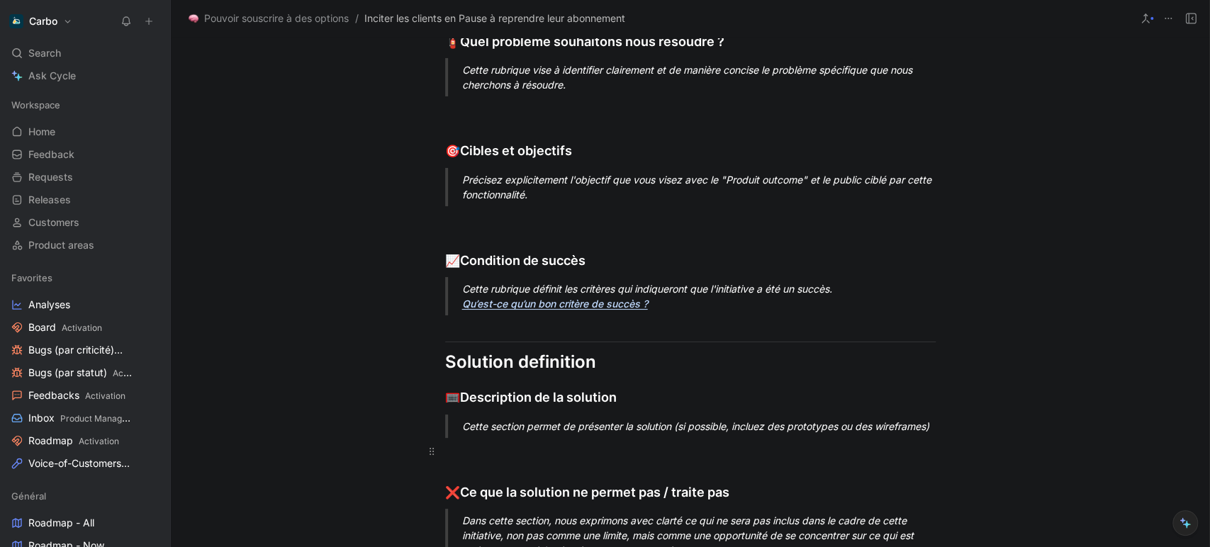
click at [551, 444] on div at bounding box center [690, 451] width 490 height 15
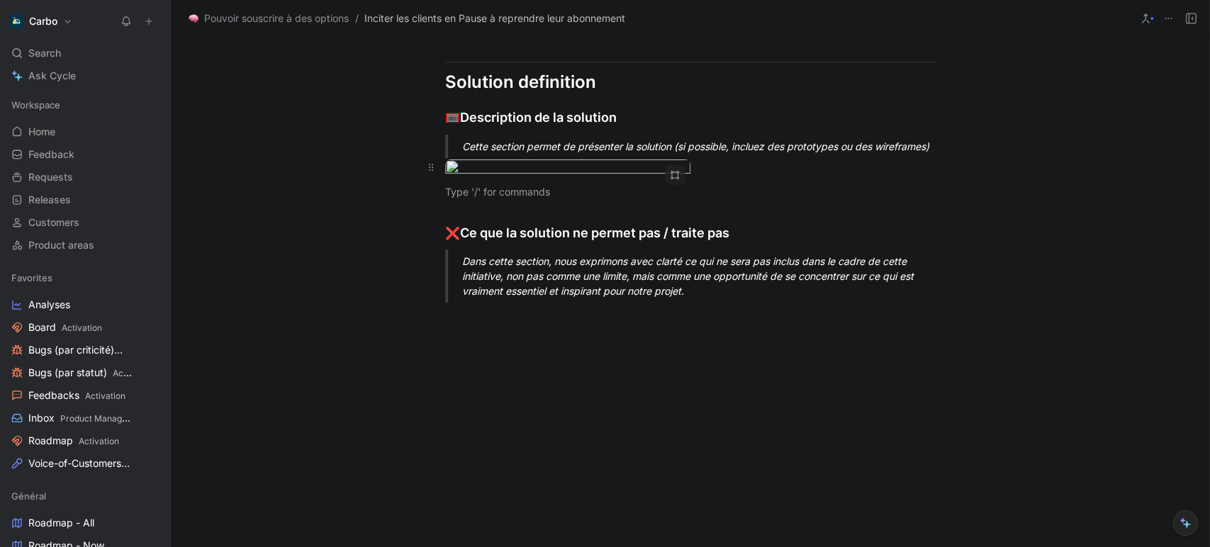
scroll to position [697, 0]
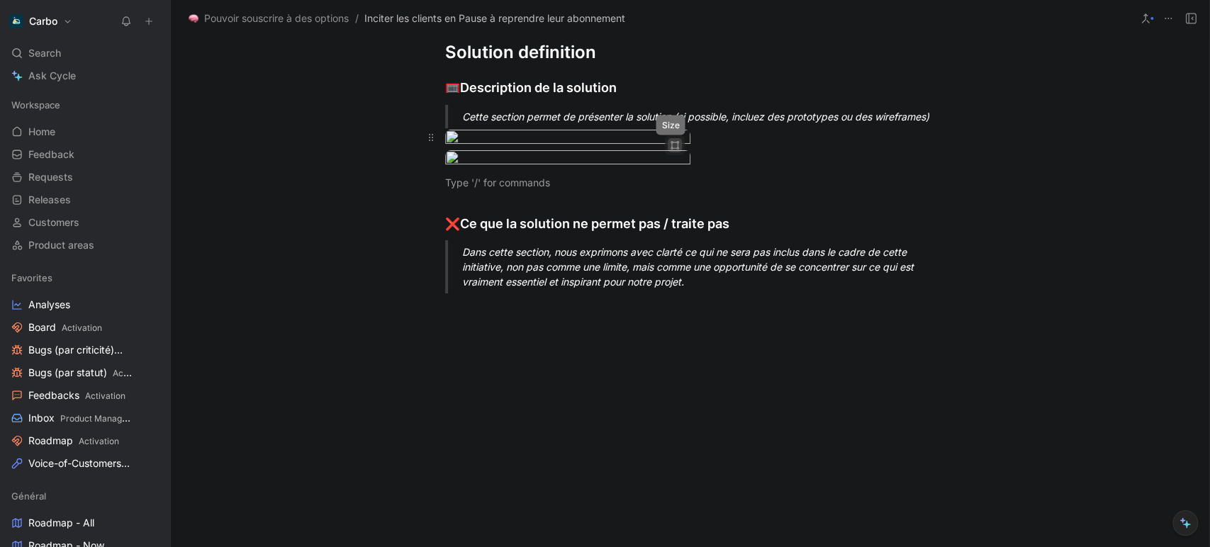
click at [677, 142] on icon "button" at bounding box center [677, 144] width 1 height 5
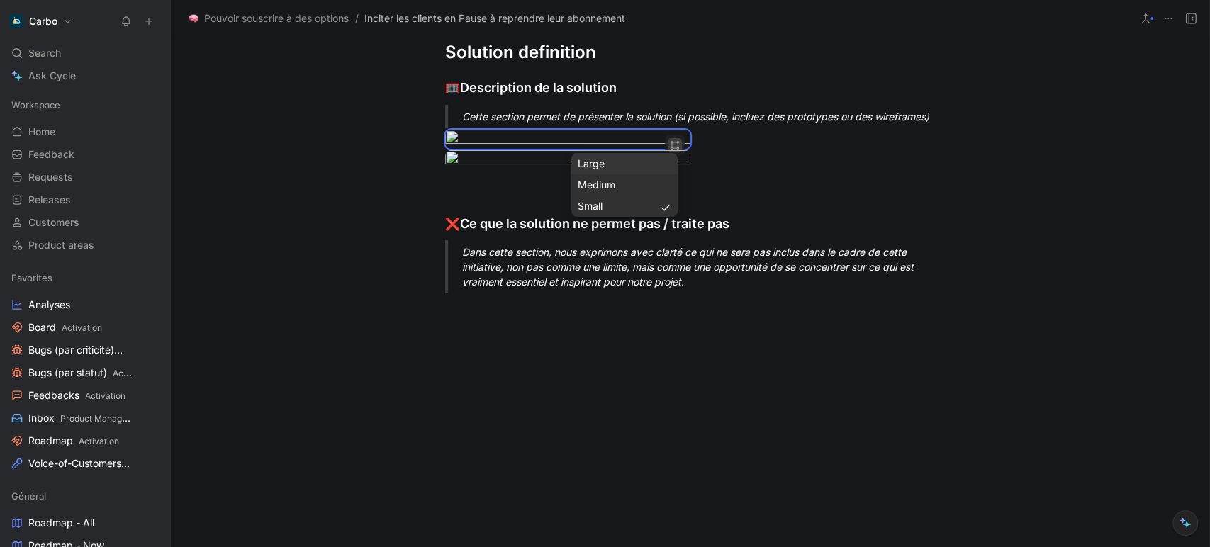
click at [599, 163] on div "Large" at bounding box center [625, 163] width 94 height 17
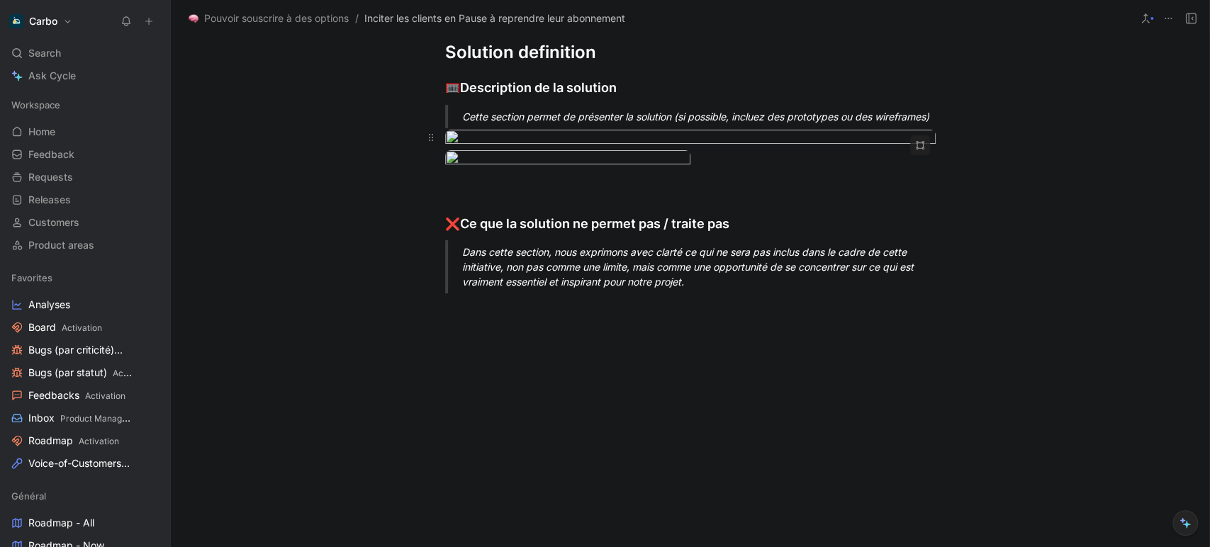
scroll to position [1006, 0]
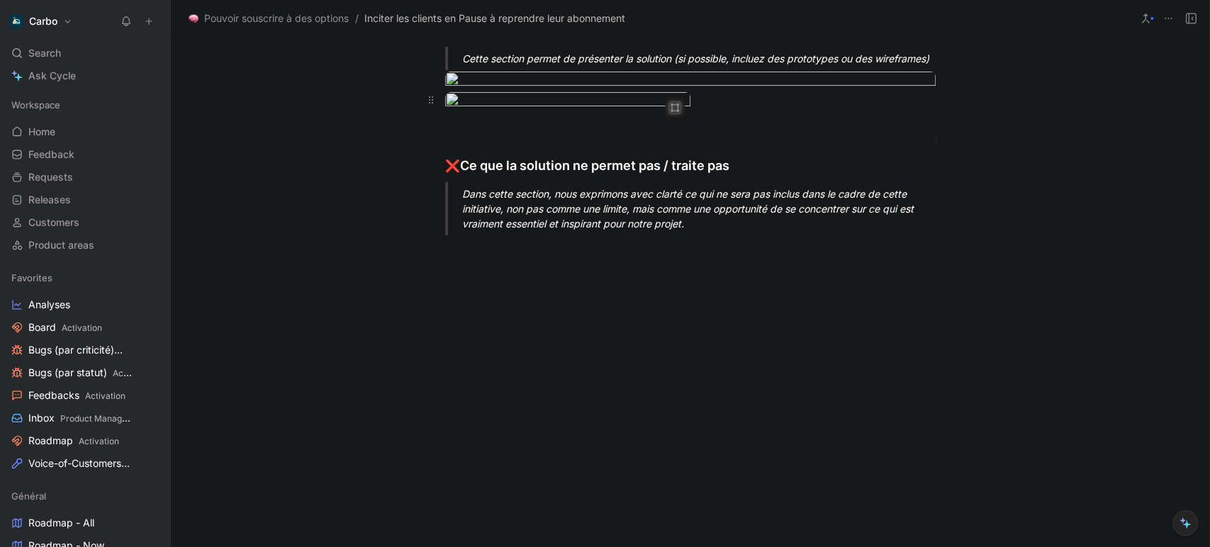
click at [671, 112] on icon "button" at bounding box center [674, 107] width 9 height 9
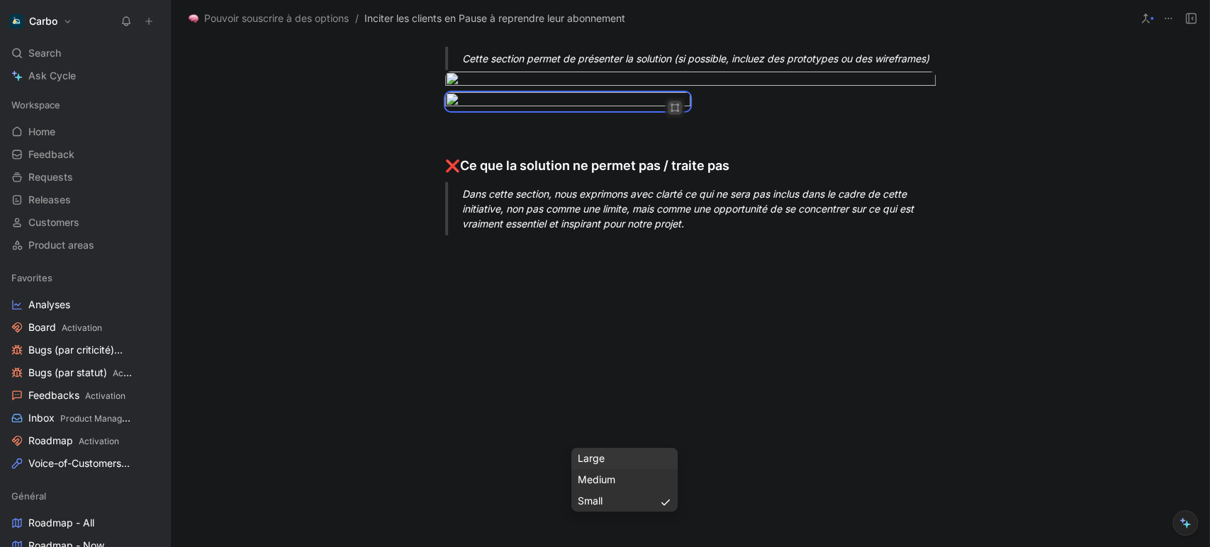
click at [621, 463] on div "Large" at bounding box center [625, 458] width 94 height 17
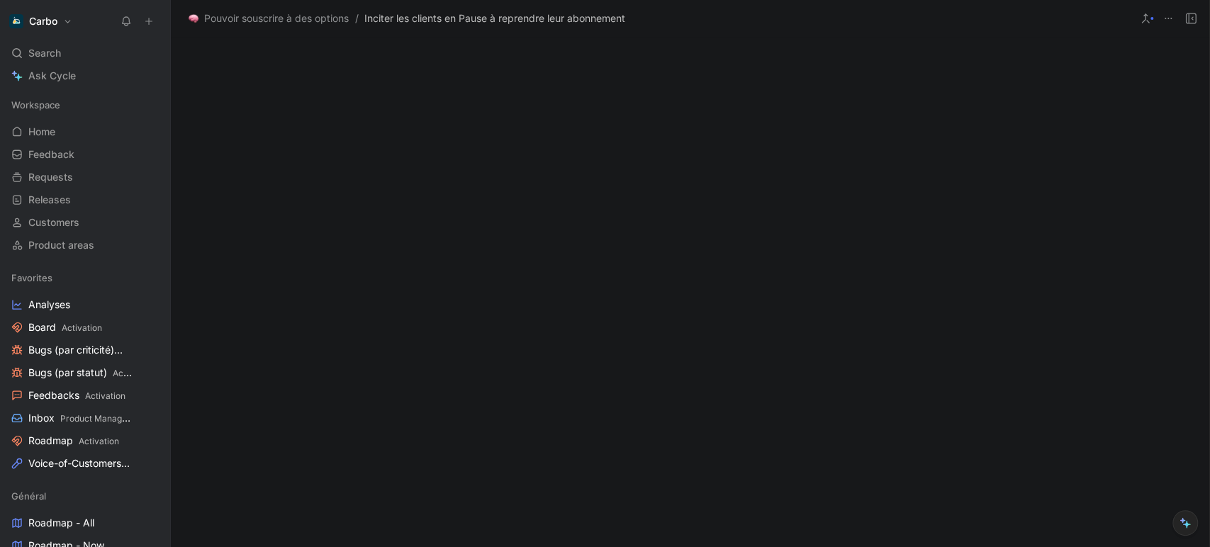
scroll to position [1401, 0]
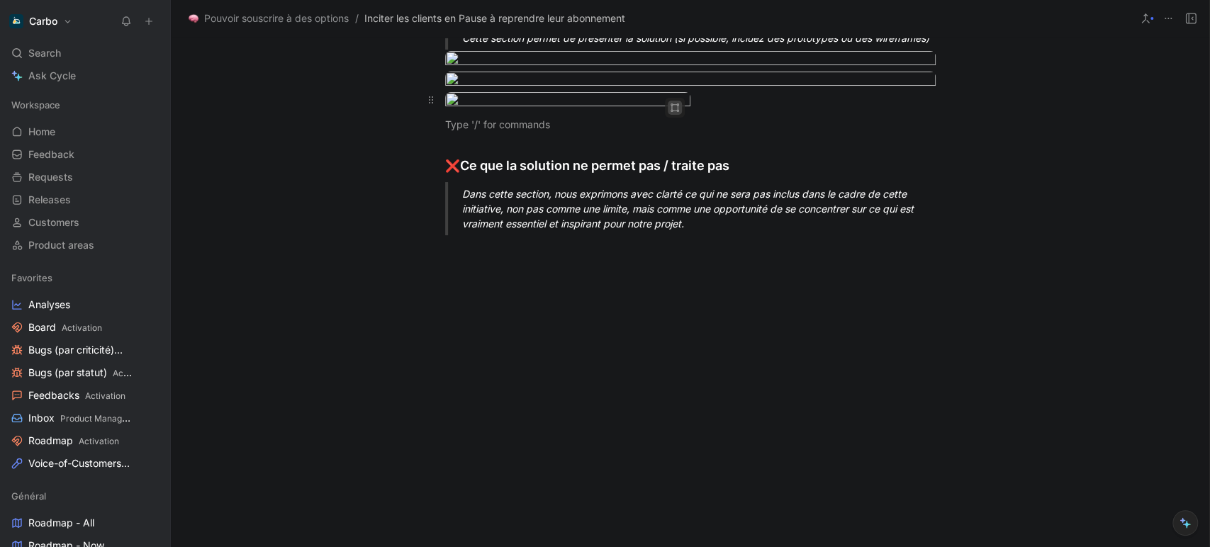
click at [670, 106] on icon "button" at bounding box center [671, 104] width 3 height 3
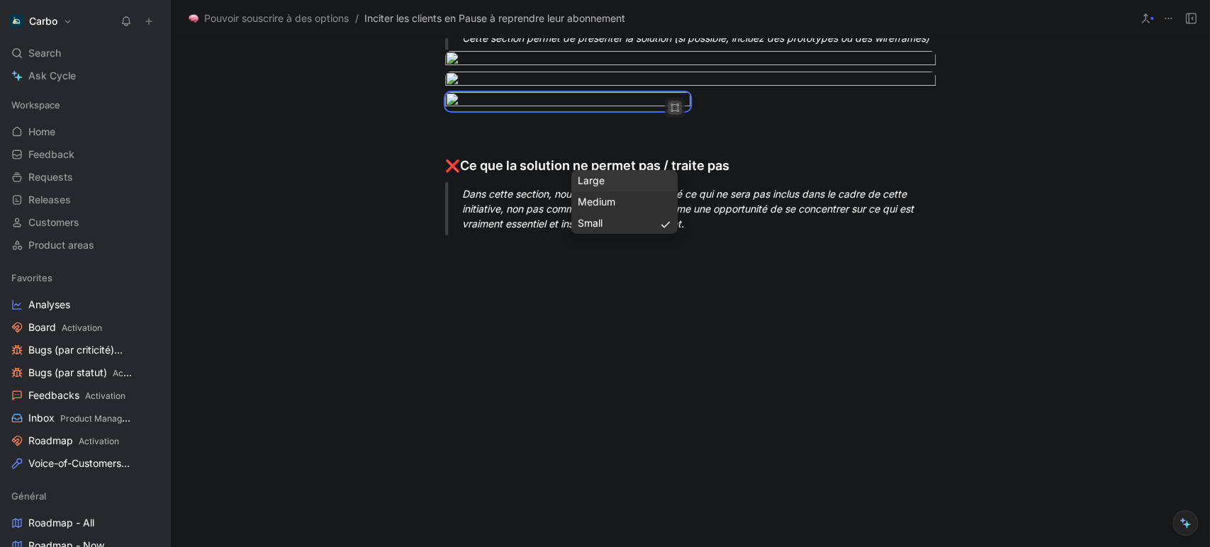
click at [625, 180] on div "Large" at bounding box center [625, 180] width 94 height 17
